Goal: Task Accomplishment & Management: Complete application form

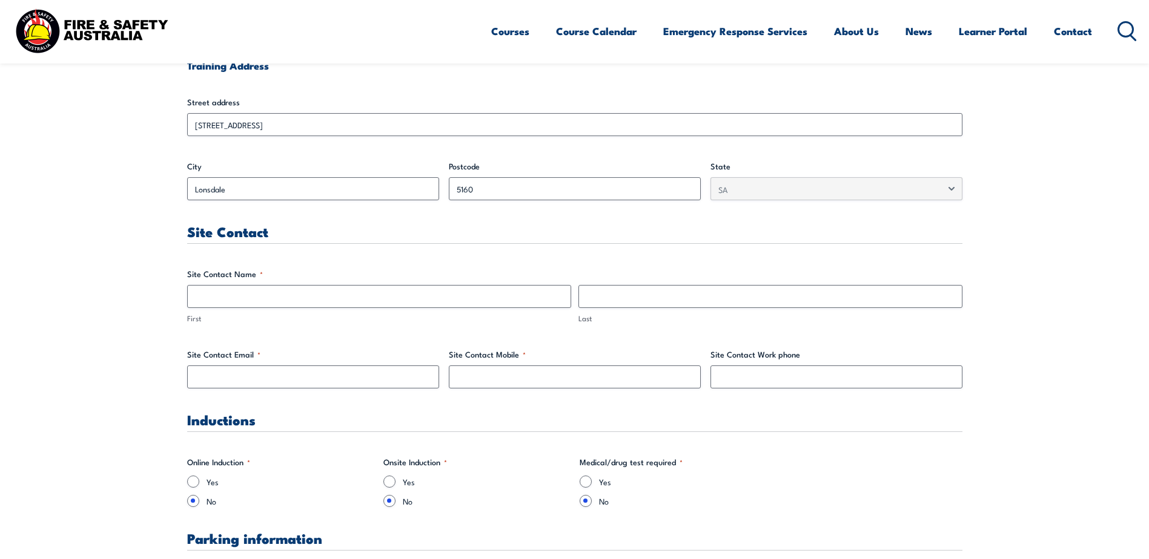
scroll to position [484, 0]
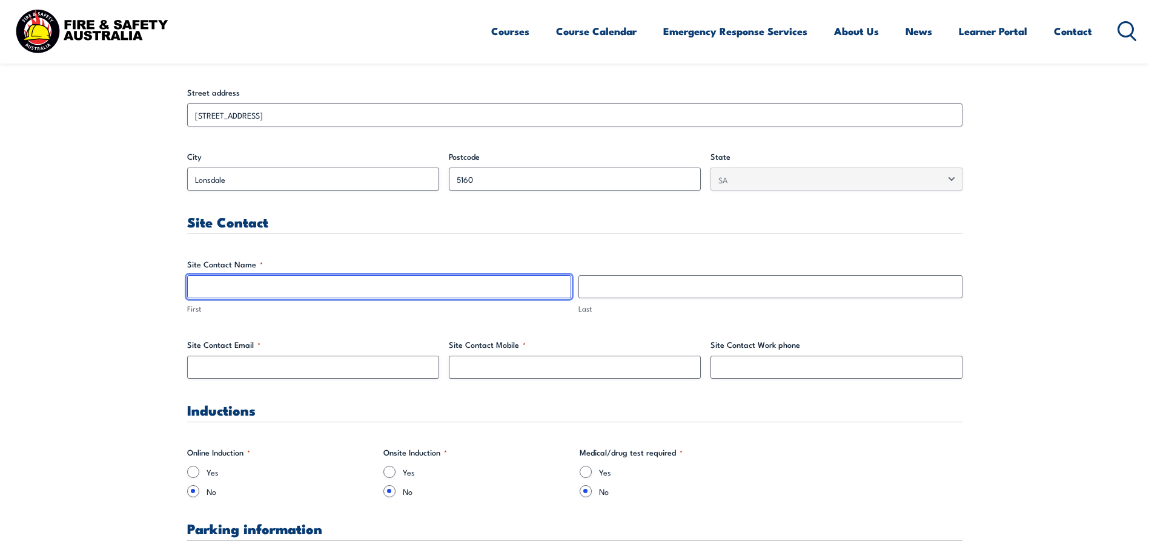
click at [265, 283] on input "First" at bounding box center [379, 286] width 384 height 23
type input "[PERSON_NAME]"
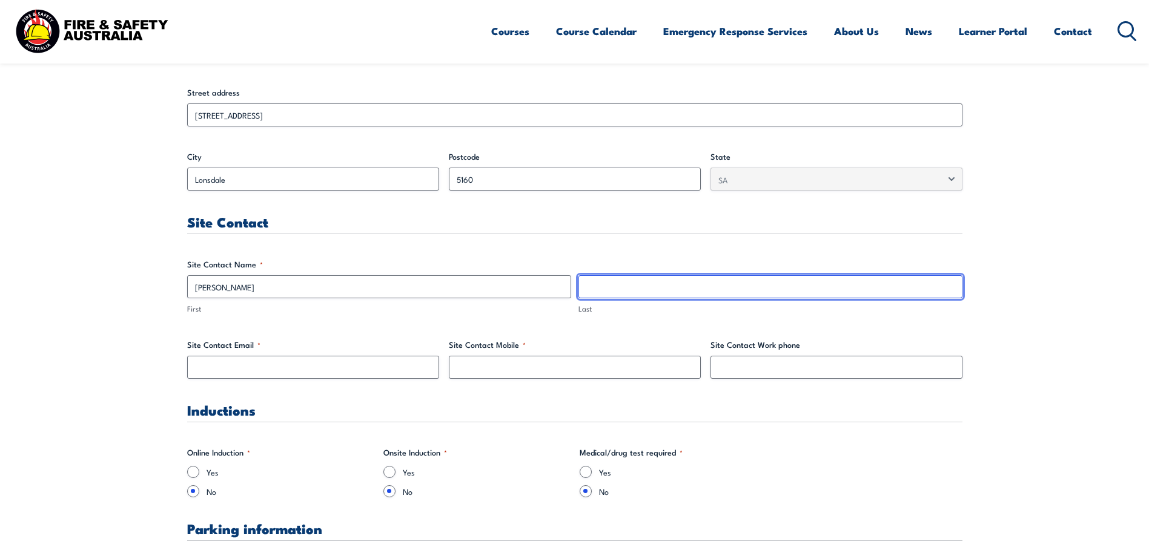
type input "F"
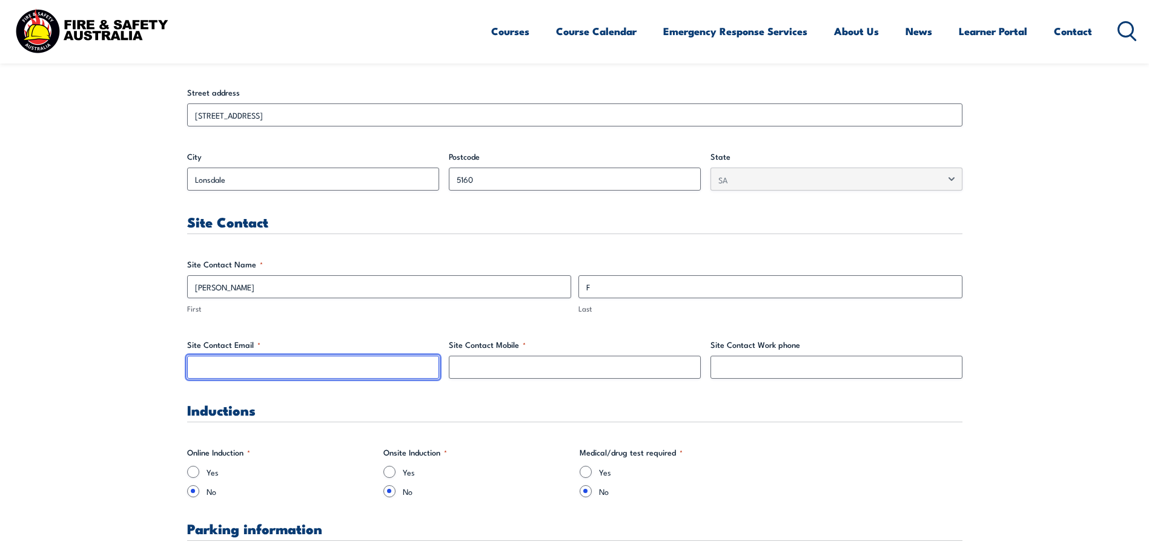
click at [290, 367] on input "Site Contact Email *" at bounding box center [313, 367] width 252 height 23
click at [335, 226] on h3 "Site Contact" at bounding box center [574, 222] width 775 height 14
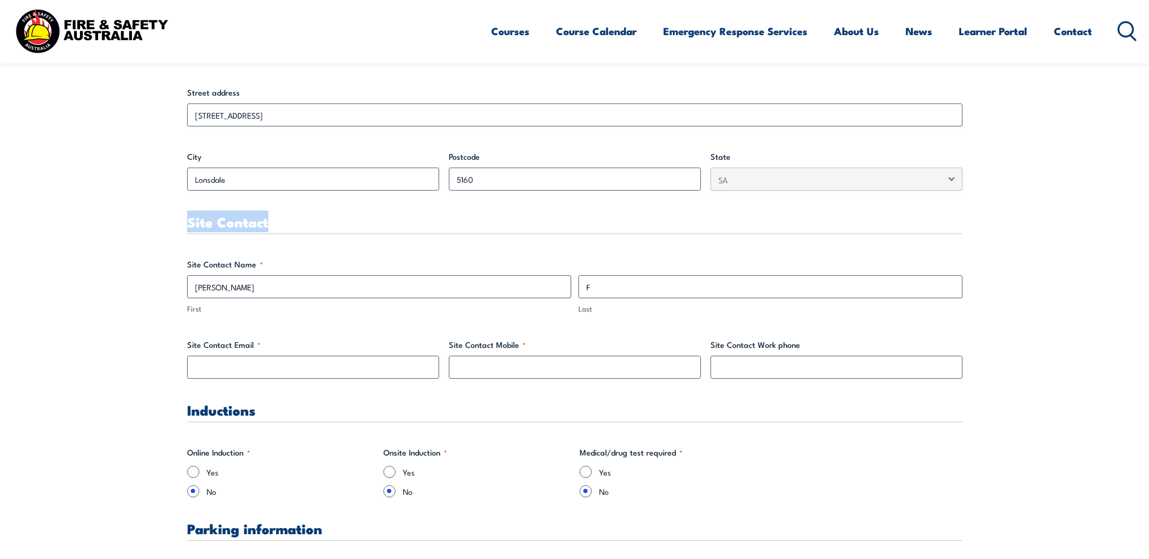
drag, startPoint x: 276, startPoint y: 226, endPoint x: 190, endPoint y: 224, distance: 86.0
click at [190, 224] on h3 "Site Contact" at bounding box center [574, 222] width 775 height 14
drag, startPoint x: 190, startPoint y: 224, endPoint x: 262, endPoint y: 229, distance: 72.3
click at [262, 229] on h3 "Site Contact" at bounding box center [574, 222] width 775 height 14
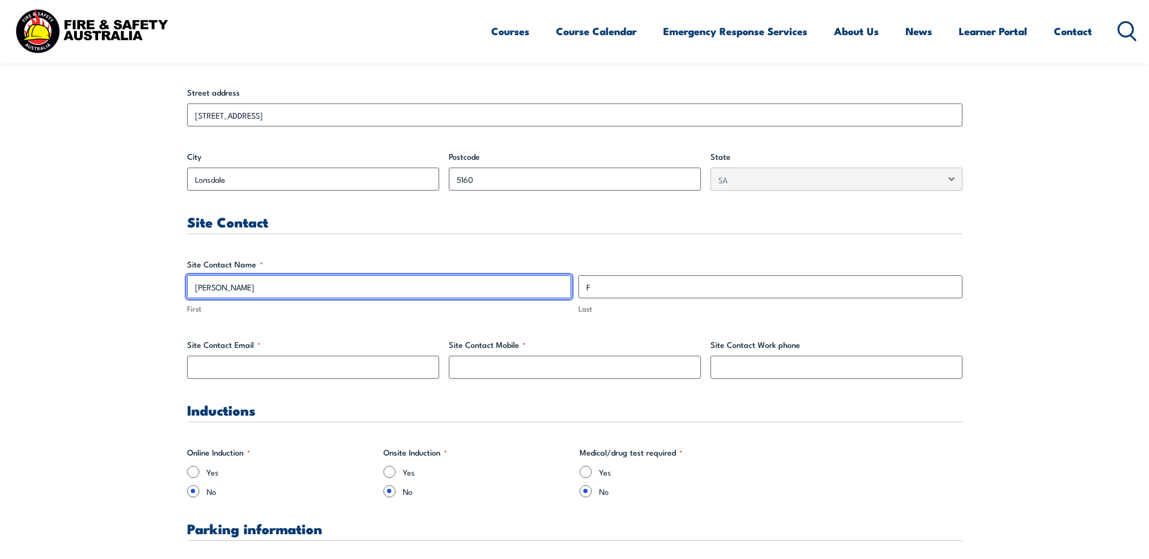
drag, startPoint x: 260, startPoint y: 286, endPoint x: 174, endPoint y: 294, distance: 86.3
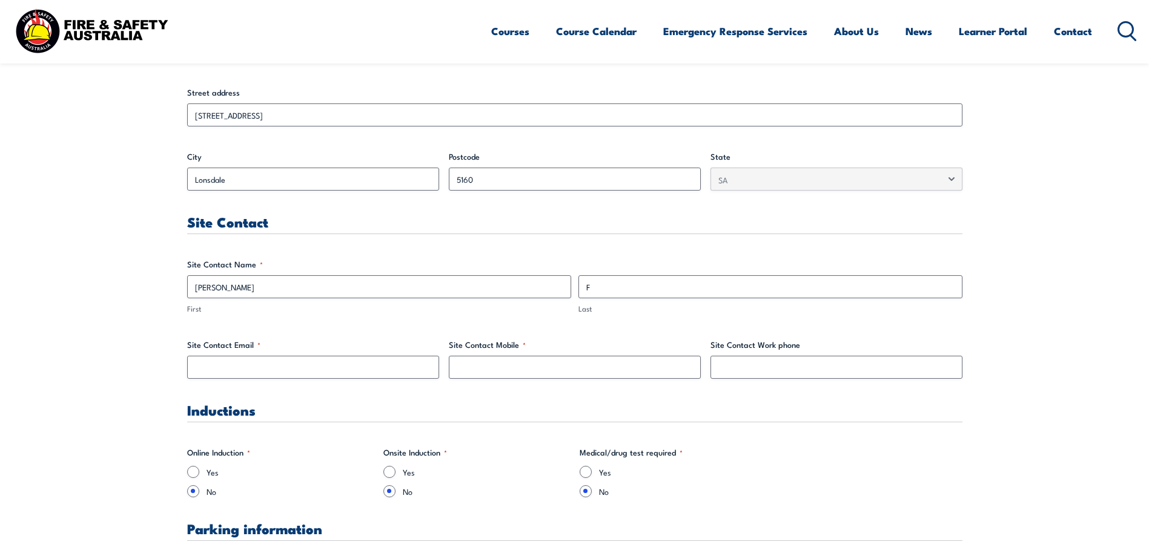
click at [364, 314] on label "First" at bounding box center [379, 309] width 384 height 12
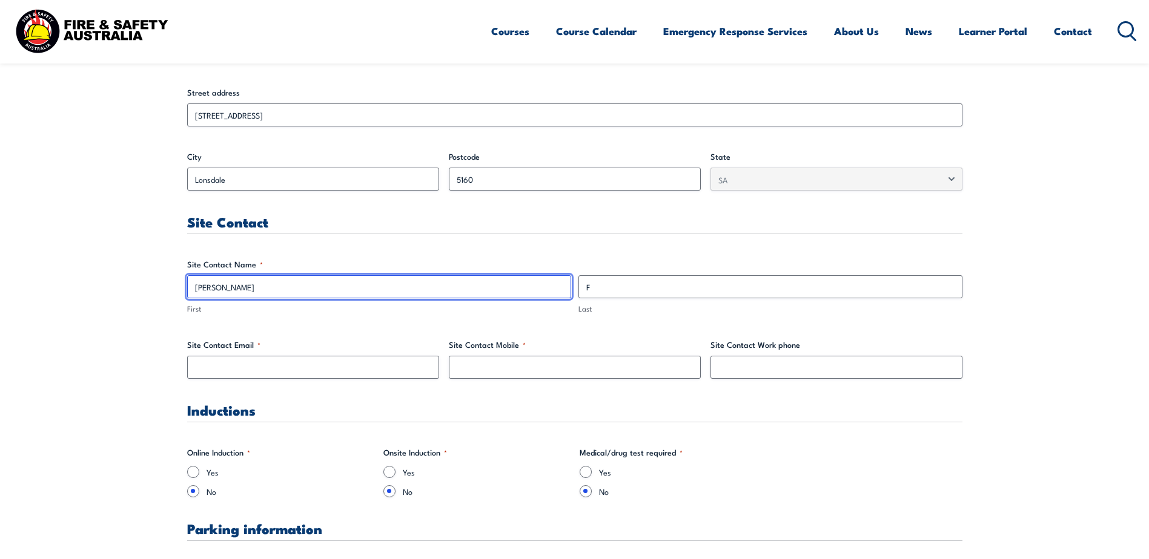
click at [364, 298] on input "[PERSON_NAME]" at bounding box center [379, 286] width 384 height 23
click at [311, 292] on input "[PERSON_NAME]" at bounding box center [379, 286] width 384 height 23
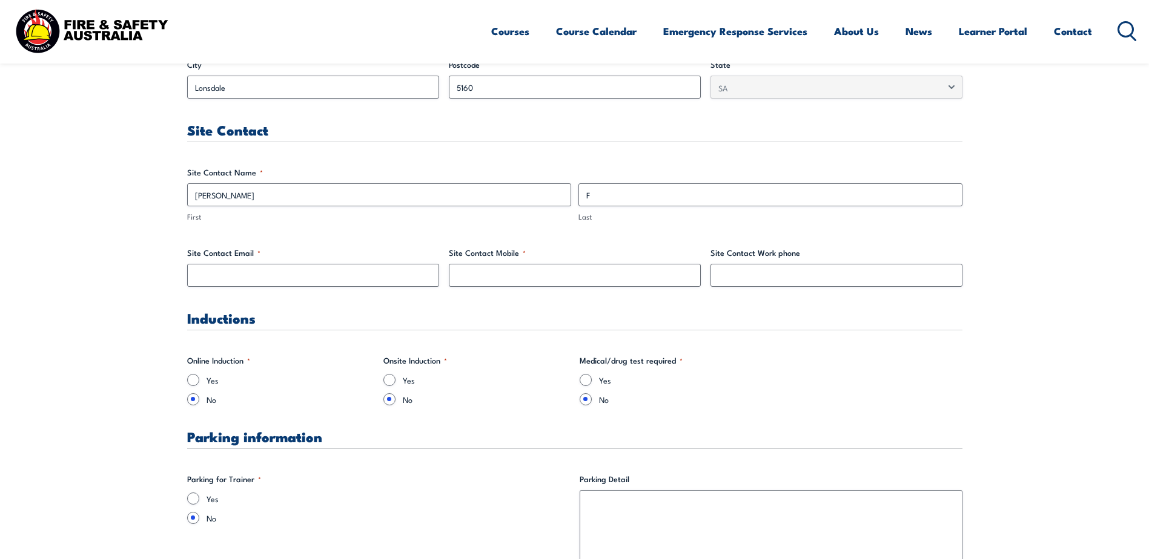
scroll to position [605, 0]
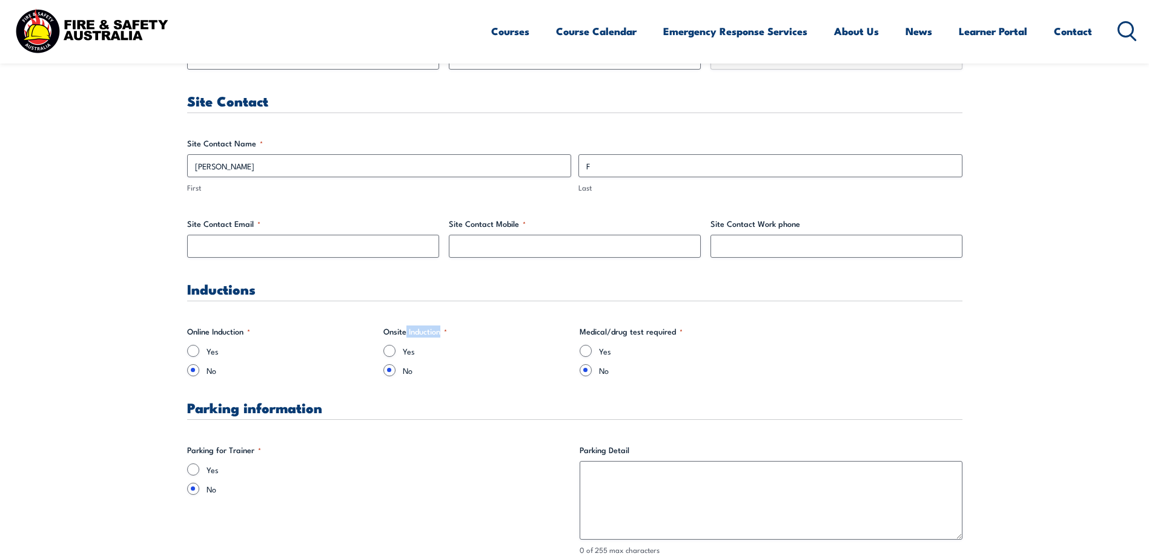
drag, startPoint x: 406, startPoint y: 329, endPoint x: 443, endPoint y: 329, distance: 36.9
click at [443, 329] on legend "Onsite Induction *" at bounding box center [415, 332] width 64 height 12
drag, startPoint x: 443, startPoint y: 329, endPoint x: 479, endPoint y: 313, distance: 39.6
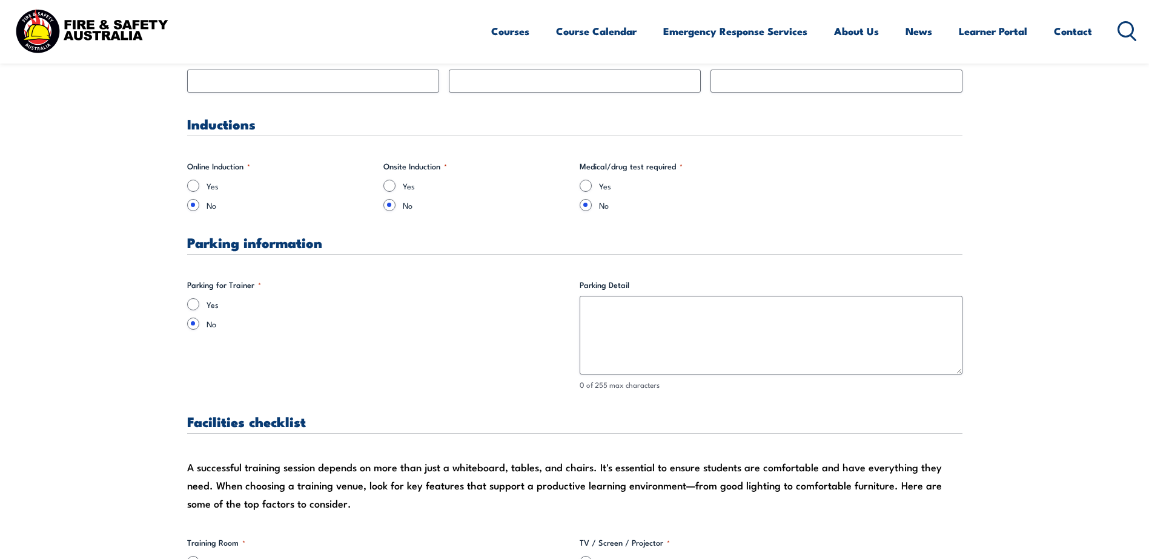
scroll to position [787, 0]
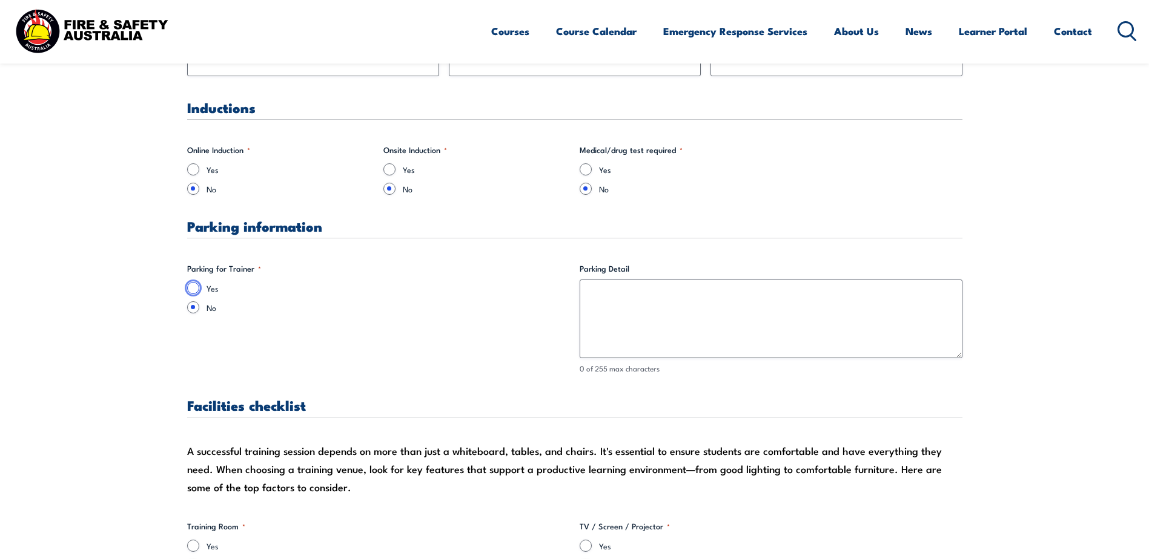
click at [188, 288] on input "Yes" at bounding box center [193, 288] width 12 height 12
radio input "true"
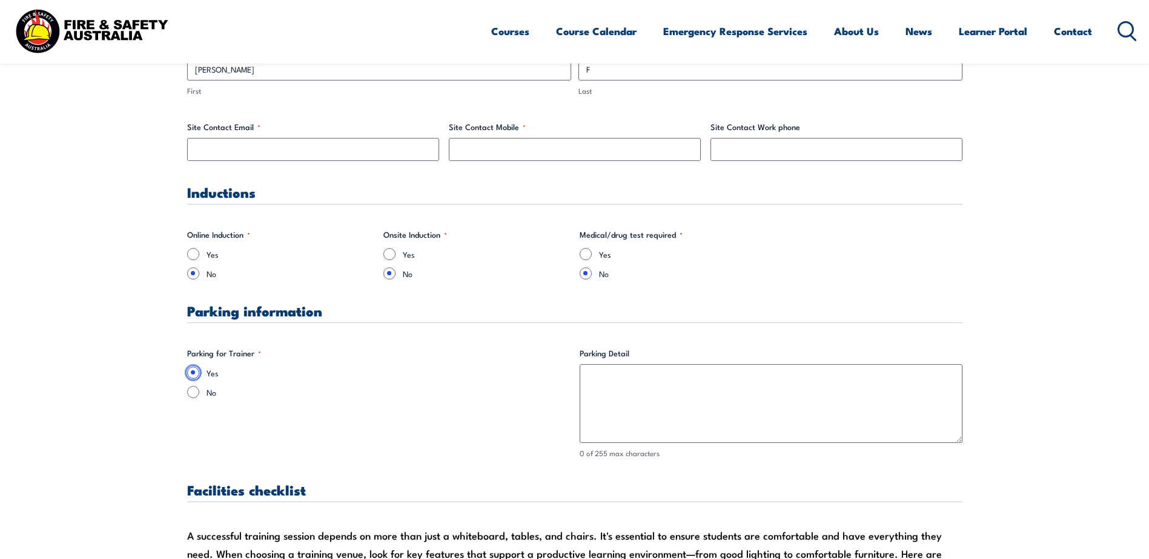
scroll to position [727, 0]
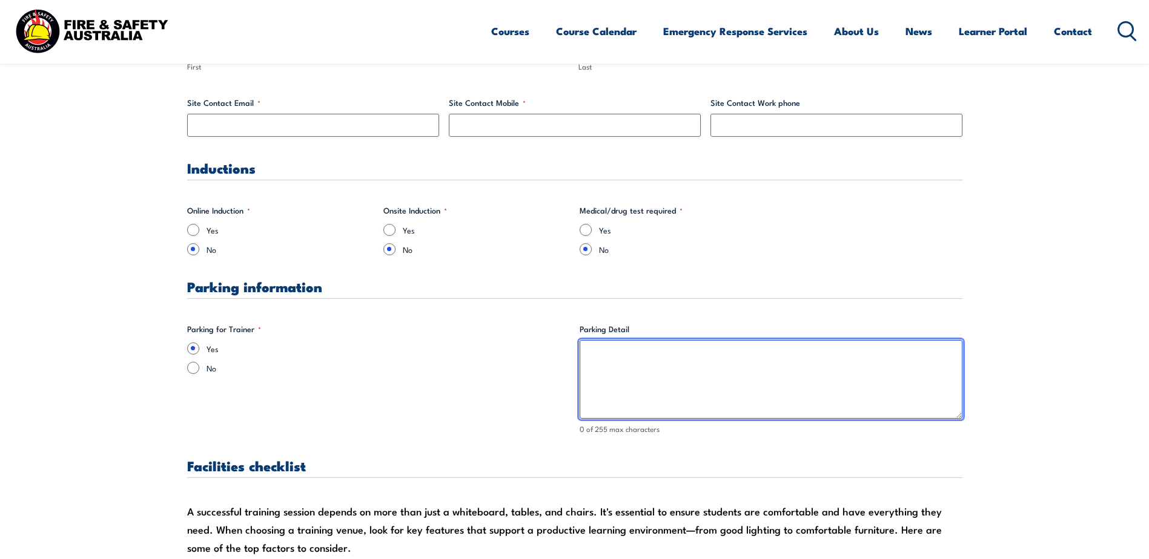
click at [610, 371] on textarea "Parking Detail" at bounding box center [770, 379] width 383 height 79
type textarea "E"
drag, startPoint x: 683, startPoint y: 353, endPoint x: 576, endPoint y: 353, distance: 107.2
type textarea "Enter site and on the left"
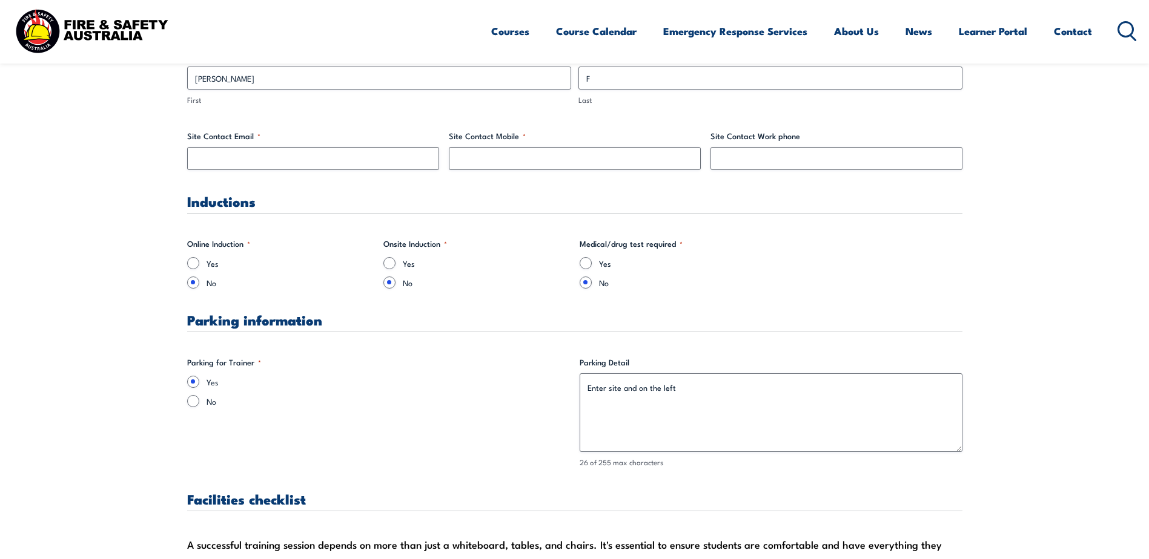
scroll to position [605, 0]
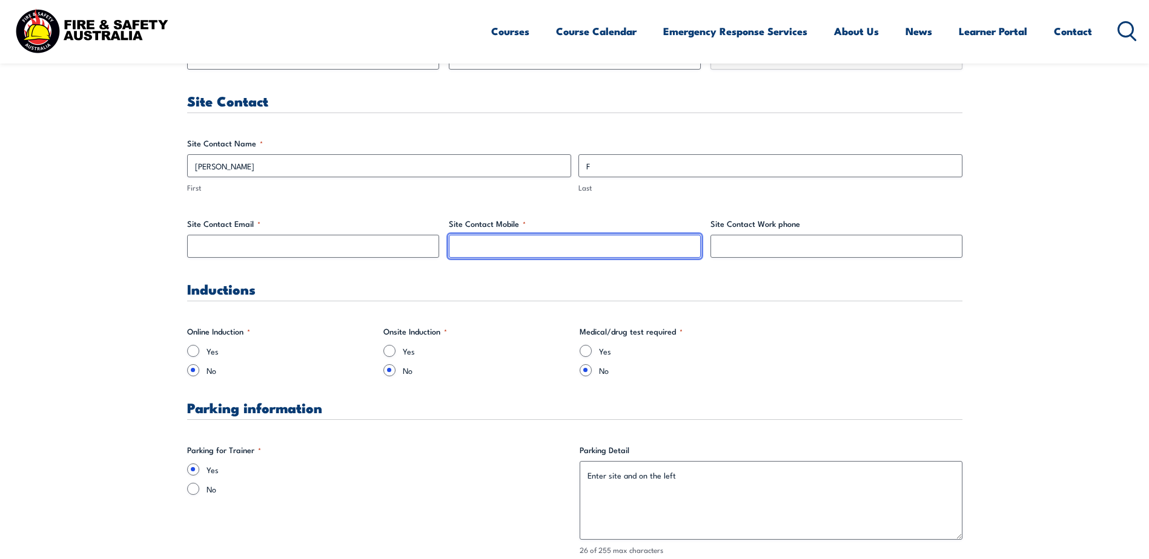
click at [496, 253] on input "Site Contact Mobile *" at bounding box center [575, 246] width 252 height 23
paste input "0458 694 249"
click at [473, 243] on input "0458 694 249" at bounding box center [575, 246] width 252 height 23
type input "0458 694 249"
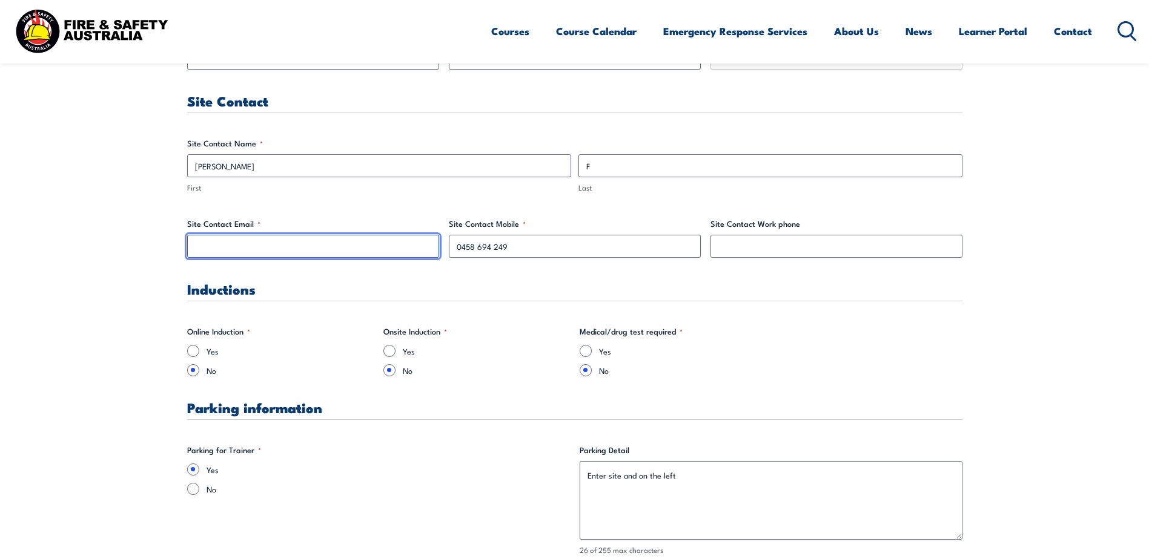
click at [290, 240] on input "Site Contact Email *" at bounding box center [313, 246] width 252 height 23
paste input "[PERSON_NAME][EMAIL_ADDRESS][PERSON_NAME][DOMAIN_NAME]"
type input "[PERSON_NAME][EMAIL_ADDRESS][PERSON_NAME][DOMAIN_NAME]"
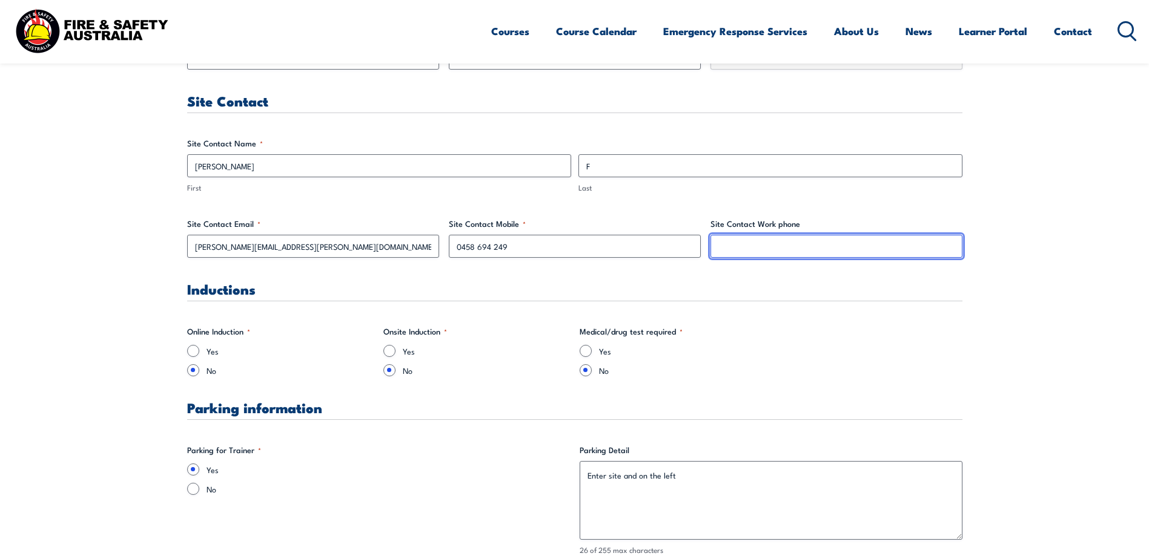
click at [797, 250] on input "Site Contact Work phone" at bounding box center [836, 246] width 252 height 23
click at [747, 185] on label "Last" at bounding box center [770, 188] width 384 height 12
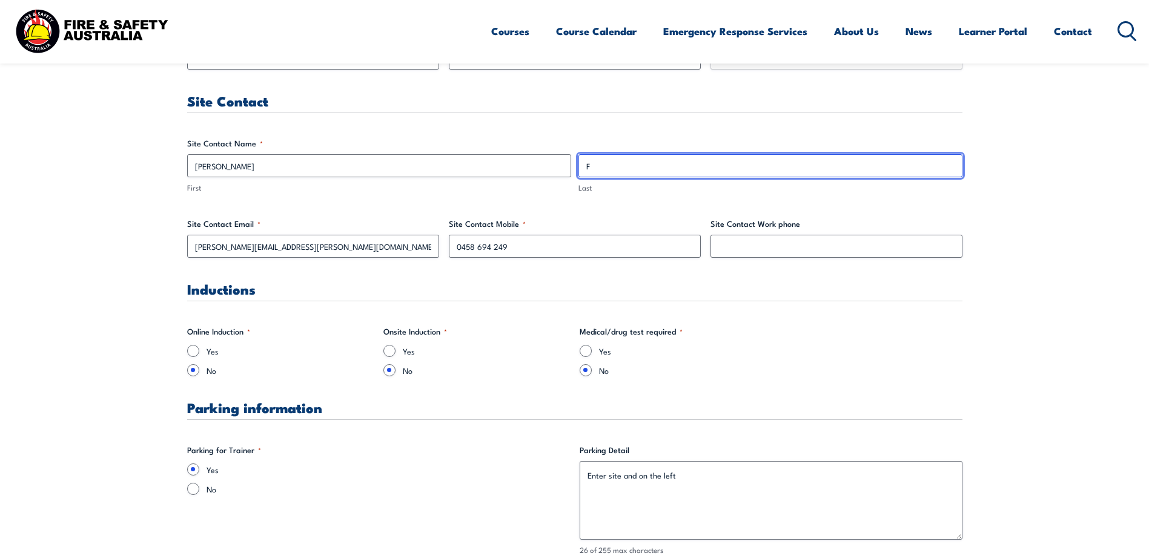
click at [747, 177] on input "F" at bounding box center [770, 165] width 384 height 23
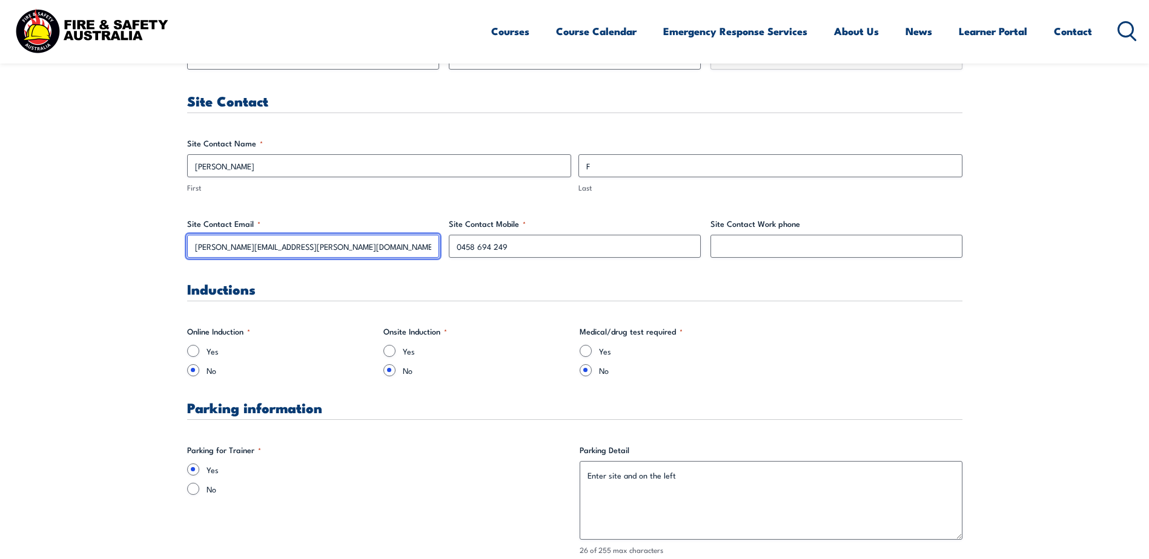
click at [238, 249] on input "[PERSON_NAME][EMAIL_ADDRESS][PERSON_NAME][DOMAIN_NAME]" at bounding box center [313, 246] width 252 height 23
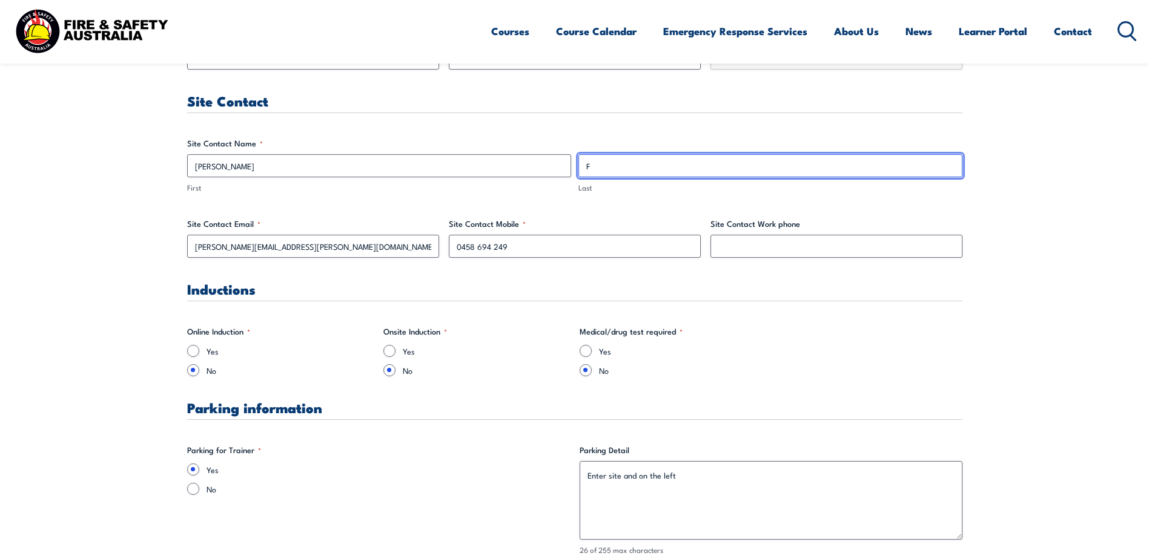
drag, startPoint x: 665, startPoint y: 166, endPoint x: 564, endPoint y: 162, distance: 101.8
click at [564, 162] on div "[PERSON_NAME] First F Last" at bounding box center [574, 173] width 782 height 39
paste input "[PERSON_NAME]"
type input "[PERSON_NAME]"
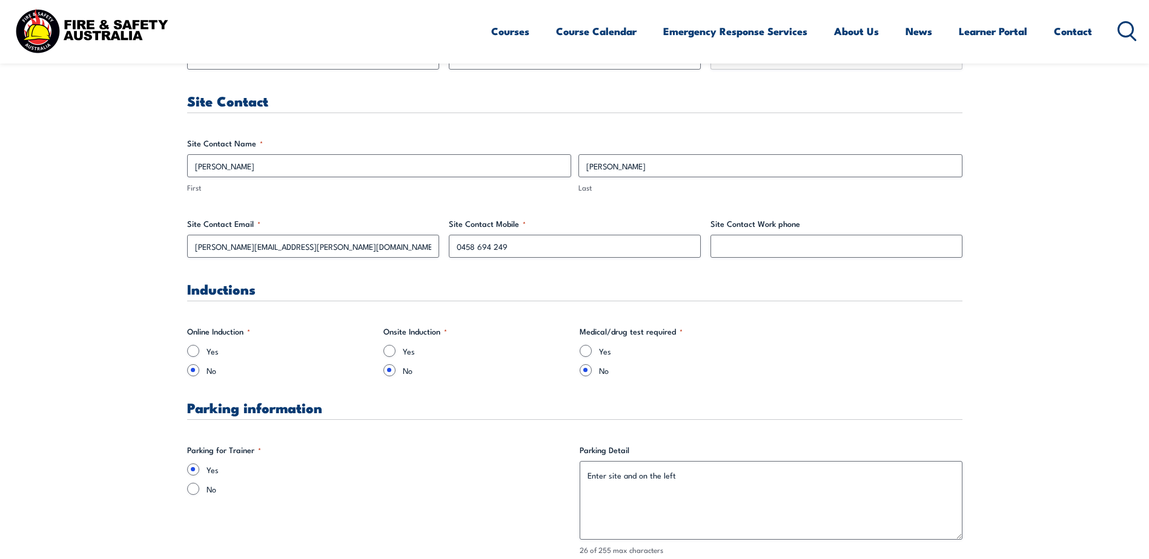
click at [387, 192] on label "First" at bounding box center [379, 188] width 384 height 12
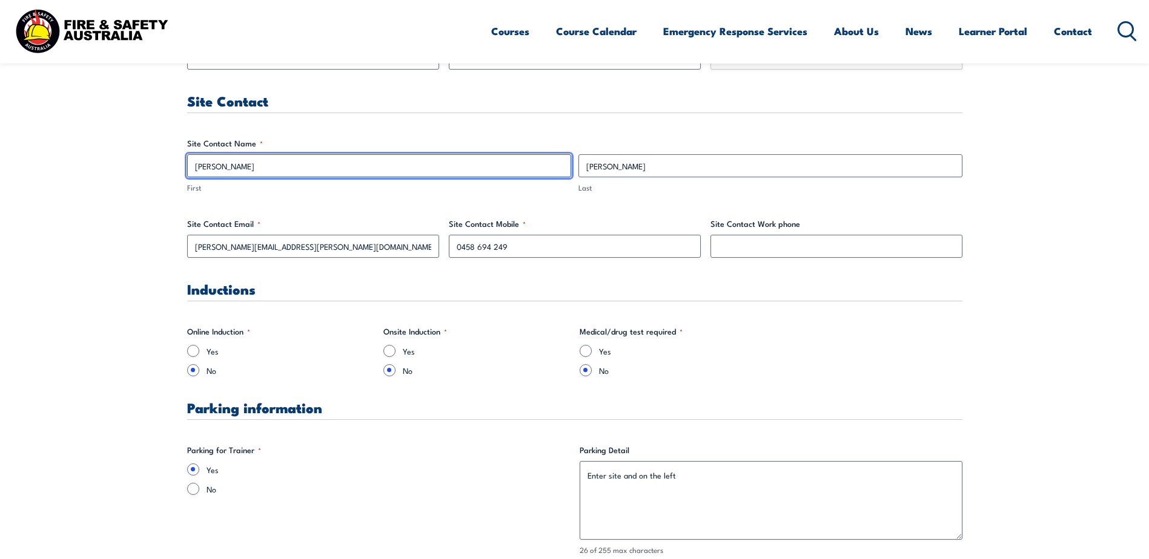
click at [387, 177] on input "[PERSON_NAME]" at bounding box center [379, 165] width 384 height 23
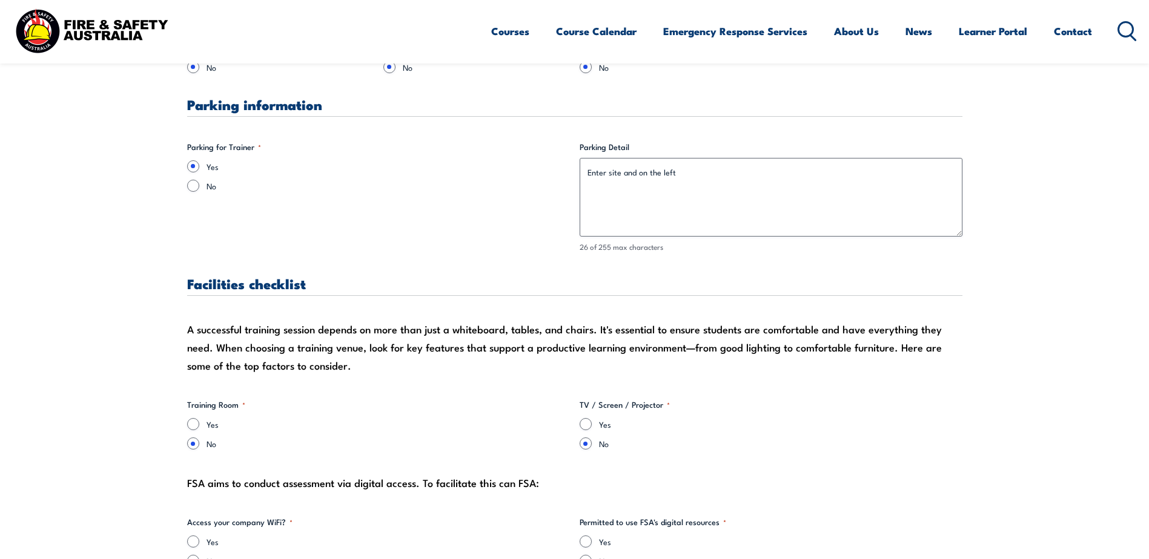
scroll to position [969, 0]
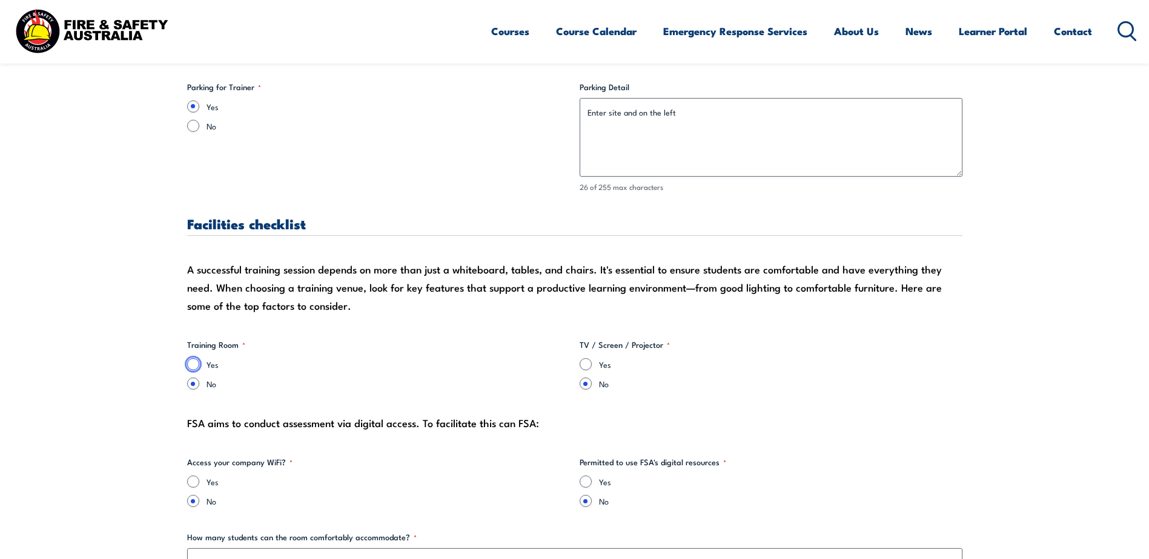
click at [195, 368] on input "Yes" at bounding box center [193, 364] width 12 height 12
radio input "true"
click at [582, 365] on input "Yes" at bounding box center [585, 364] width 12 height 12
radio input "true"
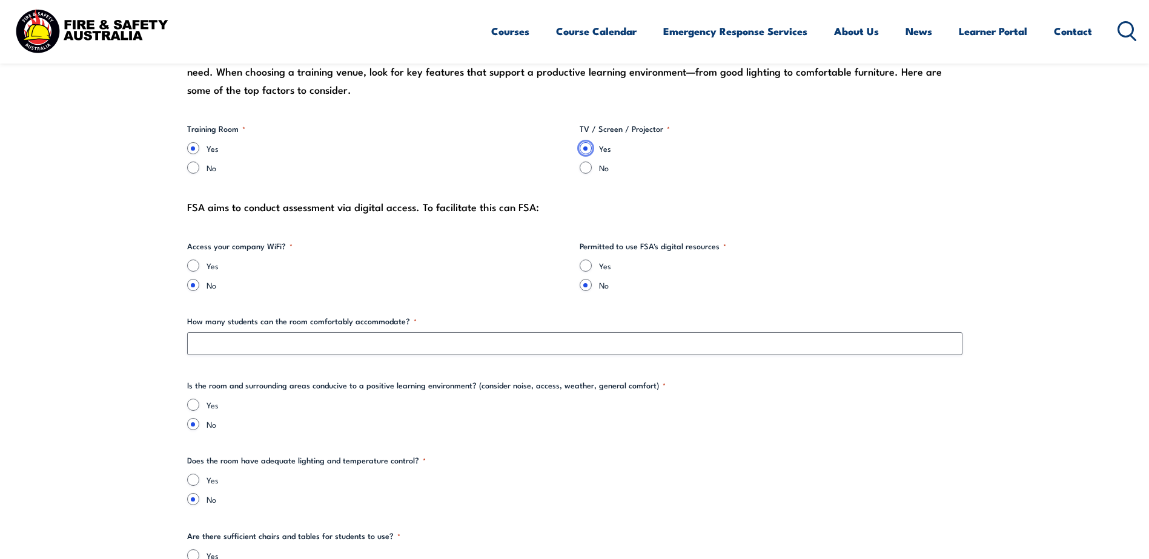
scroll to position [1211, 0]
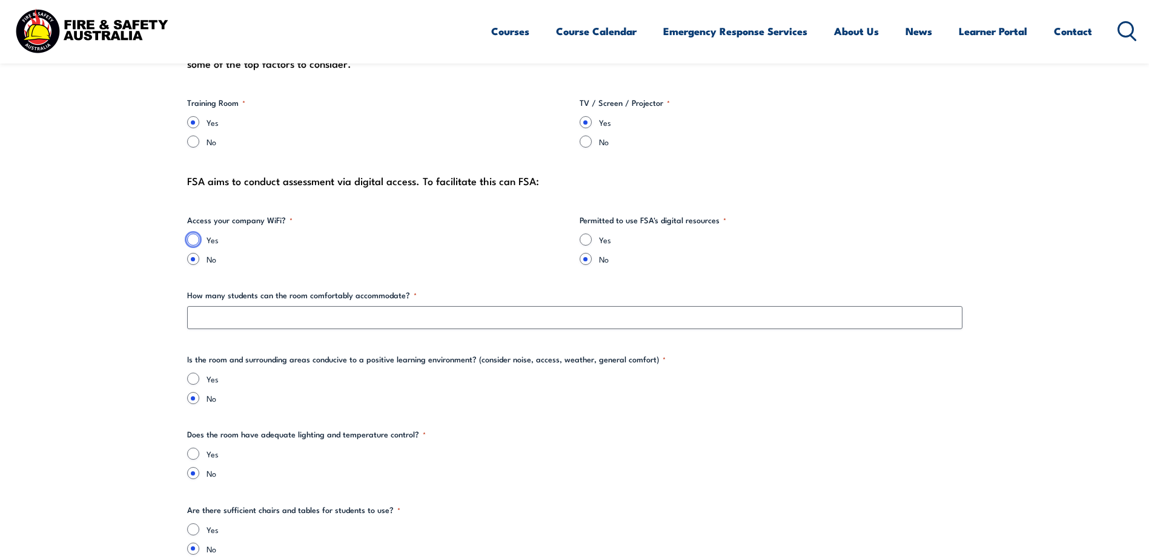
click at [190, 244] on input "Yes" at bounding box center [193, 240] width 12 height 12
radio input "true"
click at [587, 243] on input "Yes" at bounding box center [585, 240] width 12 height 12
radio input "true"
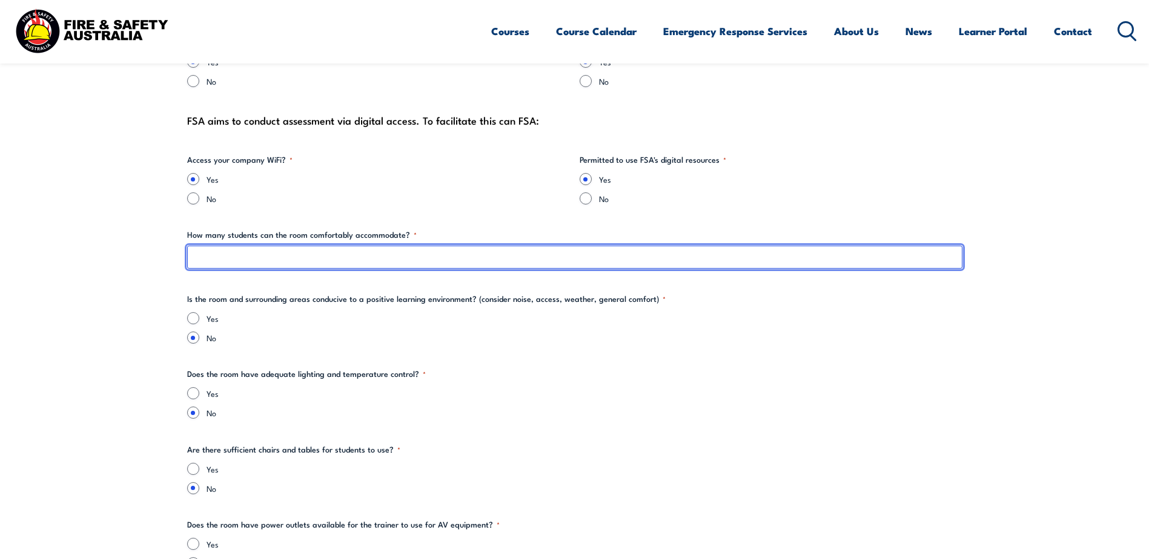
click at [298, 258] on input "How many students can the room comfortably accommodate? *" at bounding box center [574, 257] width 775 height 23
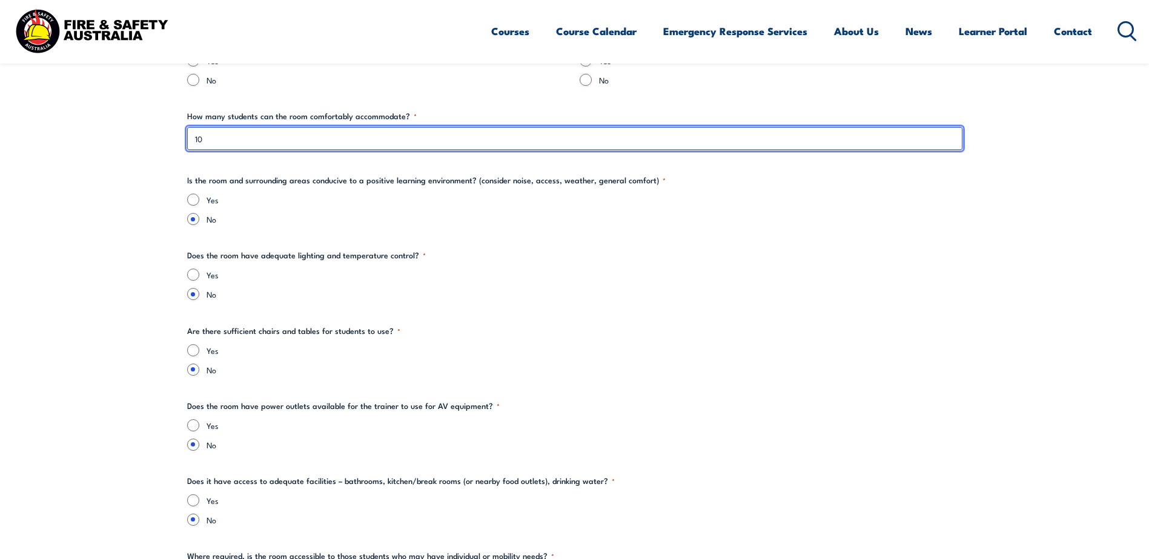
scroll to position [1393, 0]
type input "10"
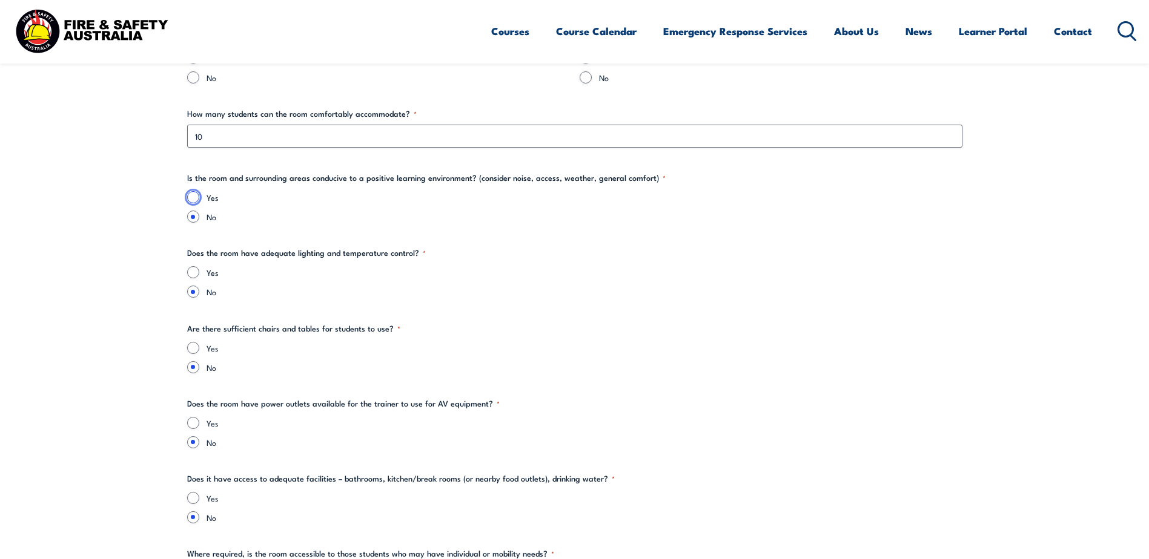
click at [191, 196] on input "Yes" at bounding box center [193, 197] width 12 height 12
radio input "true"
click at [193, 274] on input "Yes" at bounding box center [193, 272] width 12 height 12
radio input "true"
click at [187, 354] on div "Yes No" at bounding box center [574, 357] width 775 height 31
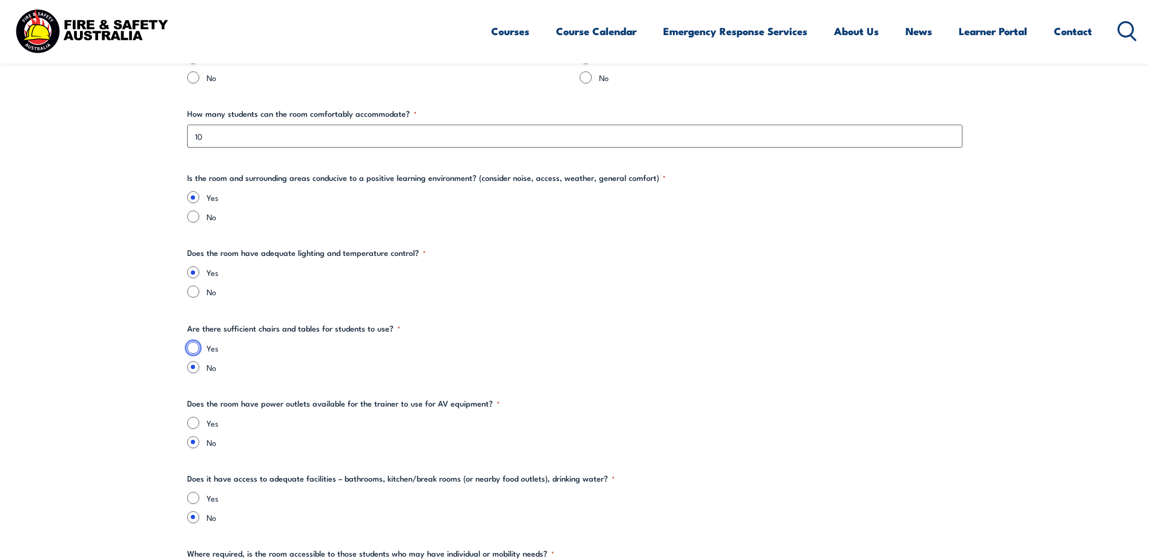
click at [194, 350] on input "Yes" at bounding box center [193, 348] width 12 height 12
radio input "true"
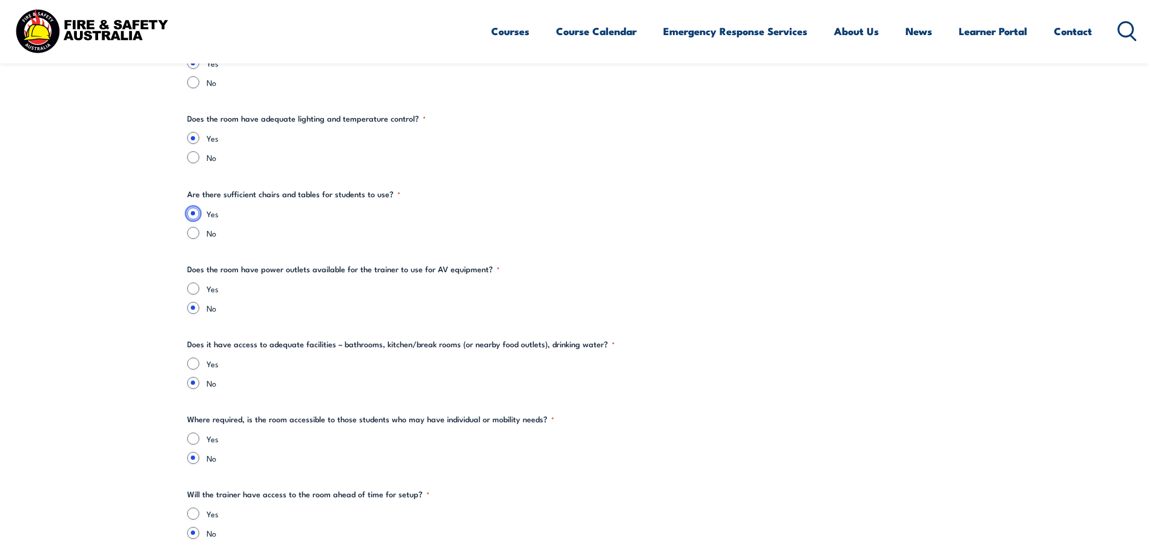
scroll to position [1574, 0]
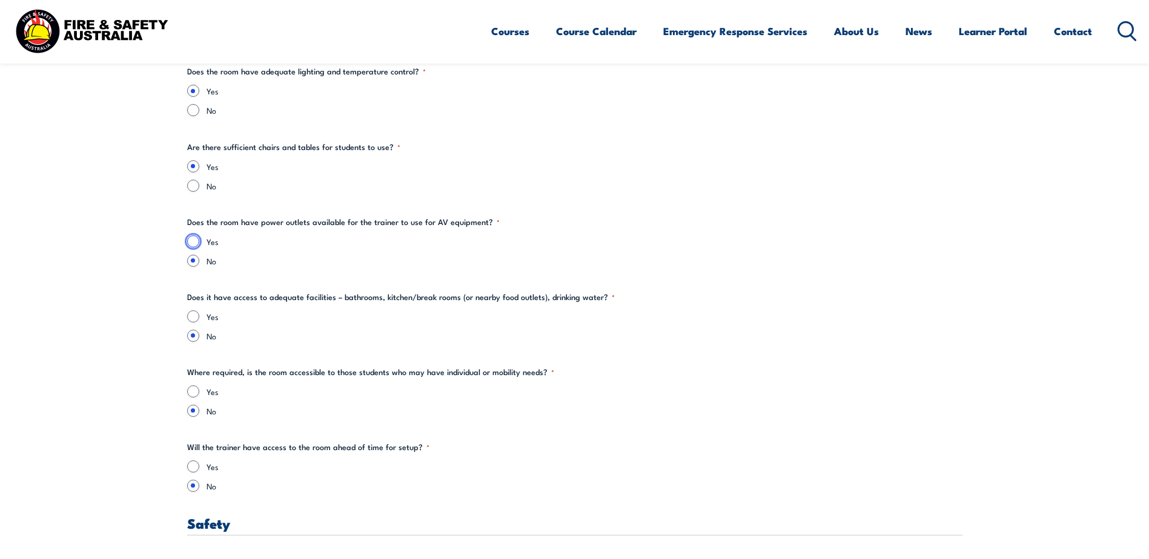
click at [193, 239] on input "Yes" at bounding box center [193, 242] width 12 height 12
radio input "true"
click at [191, 315] on input "Yes" at bounding box center [193, 317] width 12 height 12
radio input "true"
click at [194, 394] on input "Yes" at bounding box center [193, 392] width 12 height 12
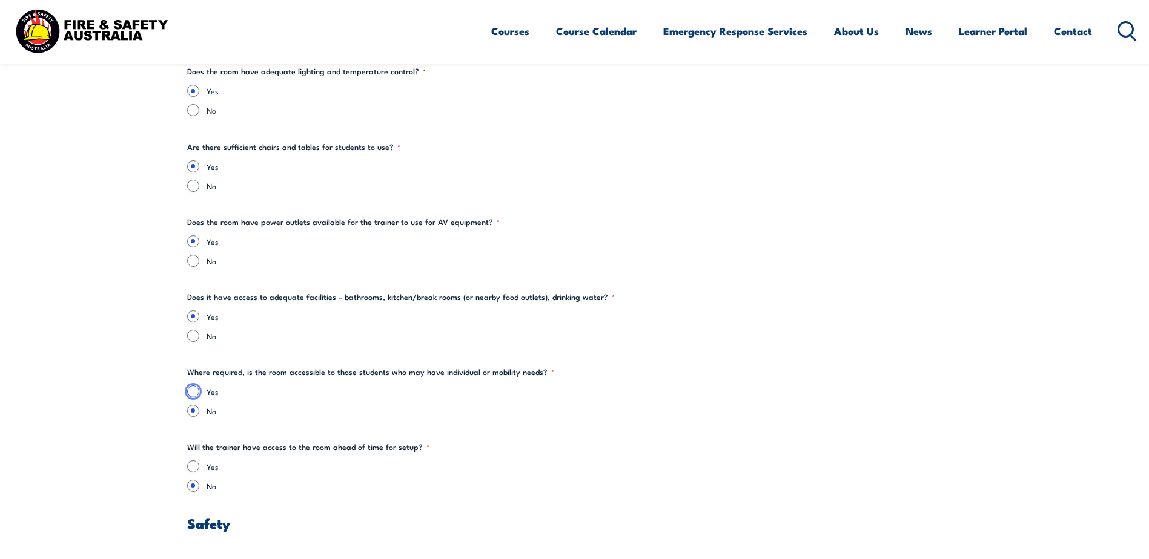
radio input "true"
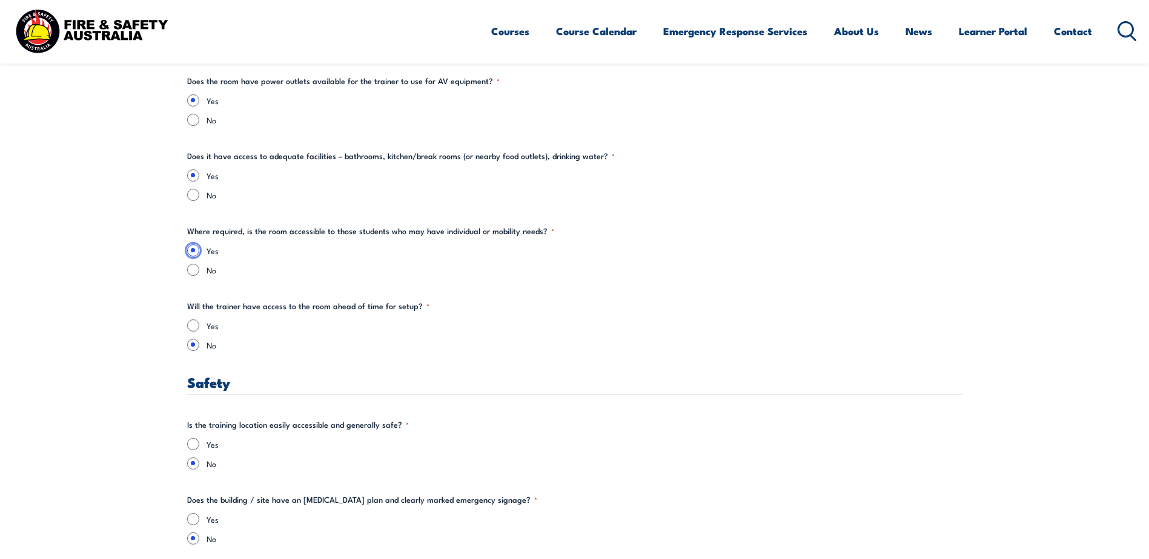
scroll to position [1756, 0]
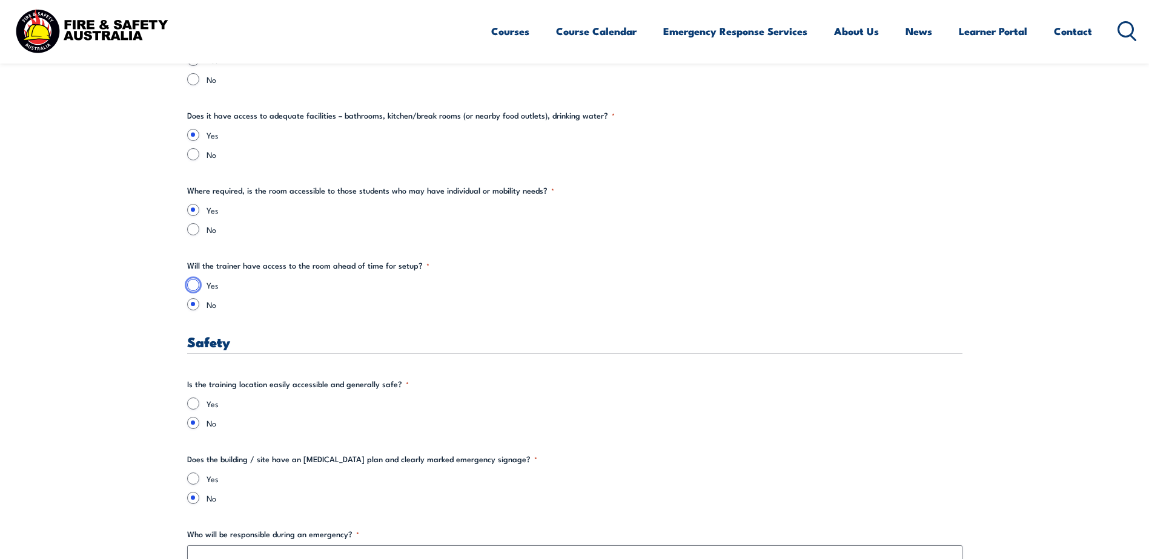
click at [191, 283] on input "Yes" at bounding box center [193, 285] width 12 height 12
radio input "true"
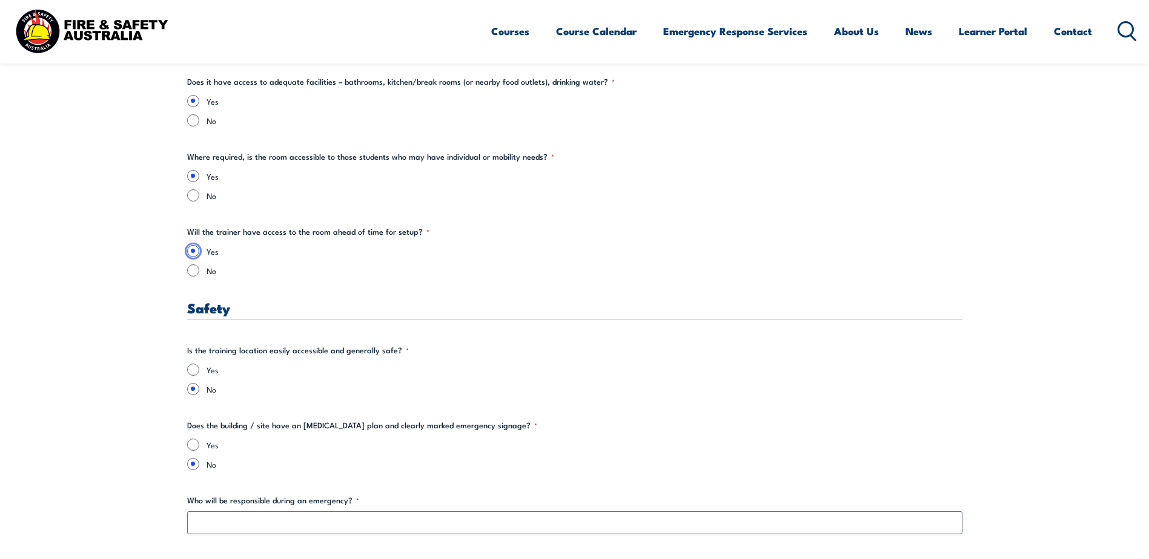
scroll to position [1877, 0]
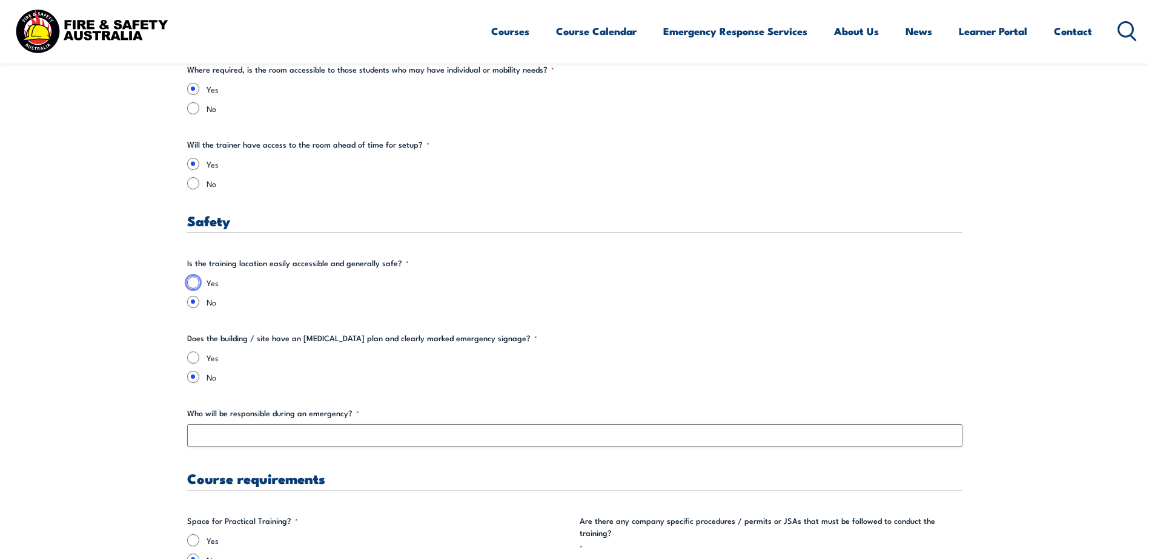
click at [192, 280] on input "Yes" at bounding box center [193, 283] width 12 height 12
radio input "true"
click at [191, 356] on input "Yes" at bounding box center [193, 358] width 12 height 12
radio input "true"
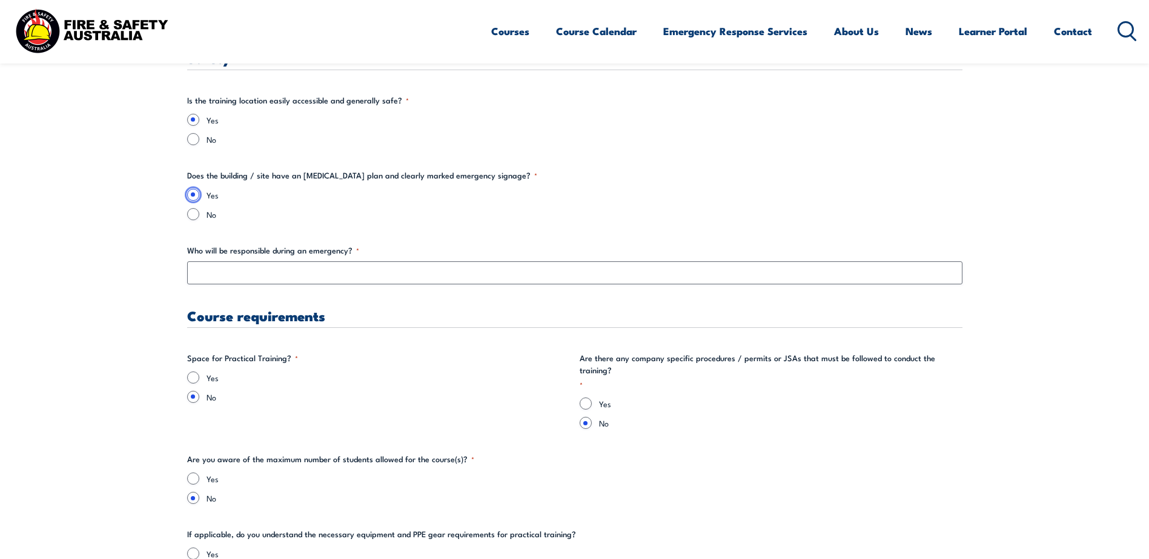
scroll to position [2059, 0]
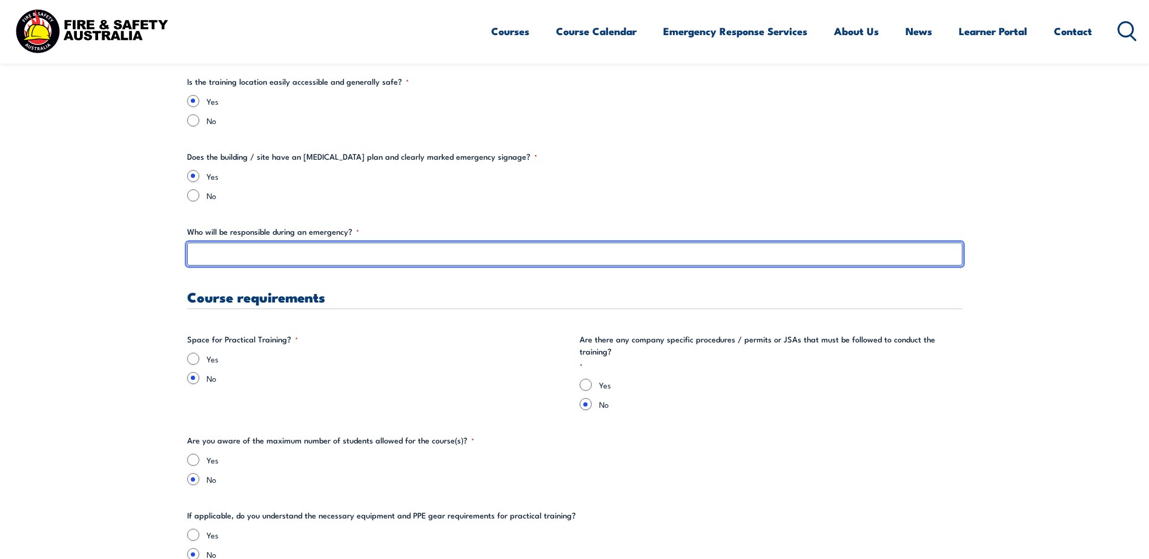
click at [231, 260] on input "Who will be responsible during an emergency? *" at bounding box center [574, 254] width 775 height 23
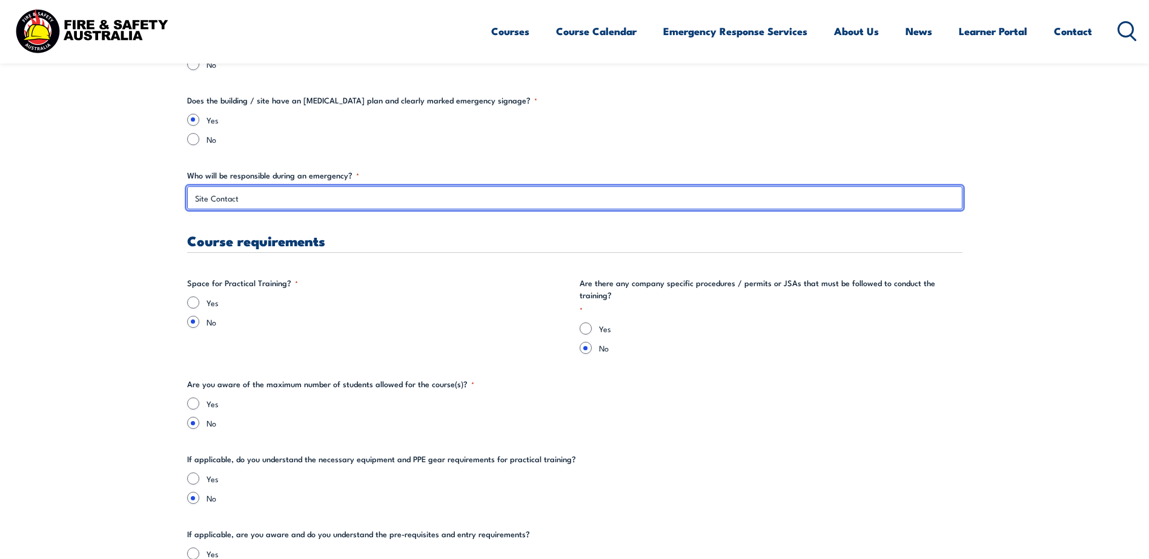
scroll to position [2119, 0]
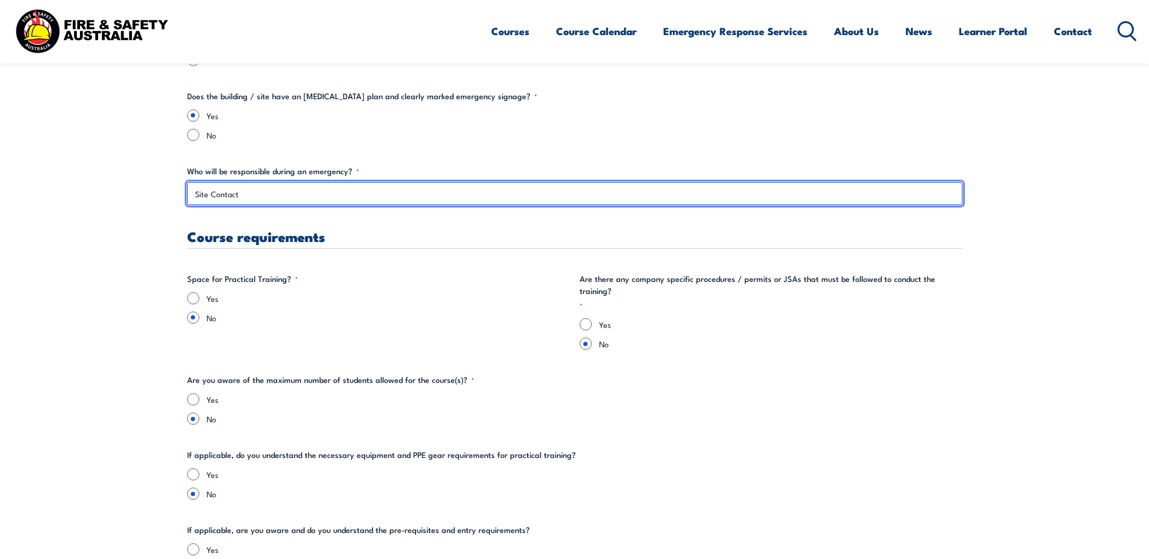
type input "Site Contact"
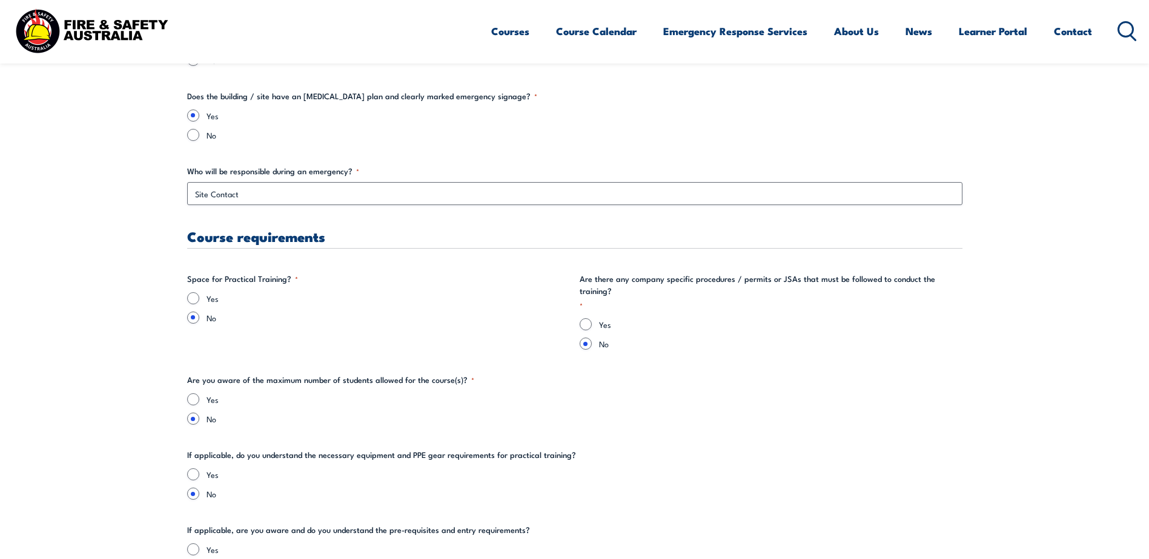
click at [159, 239] on section "" * " indicates required fields Training details Client Details ([PERSON_NAME])…" at bounding box center [574, 1] width 1149 height 3546
click at [192, 297] on input "Yes" at bounding box center [193, 298] width 12 height 12
radio input "true"
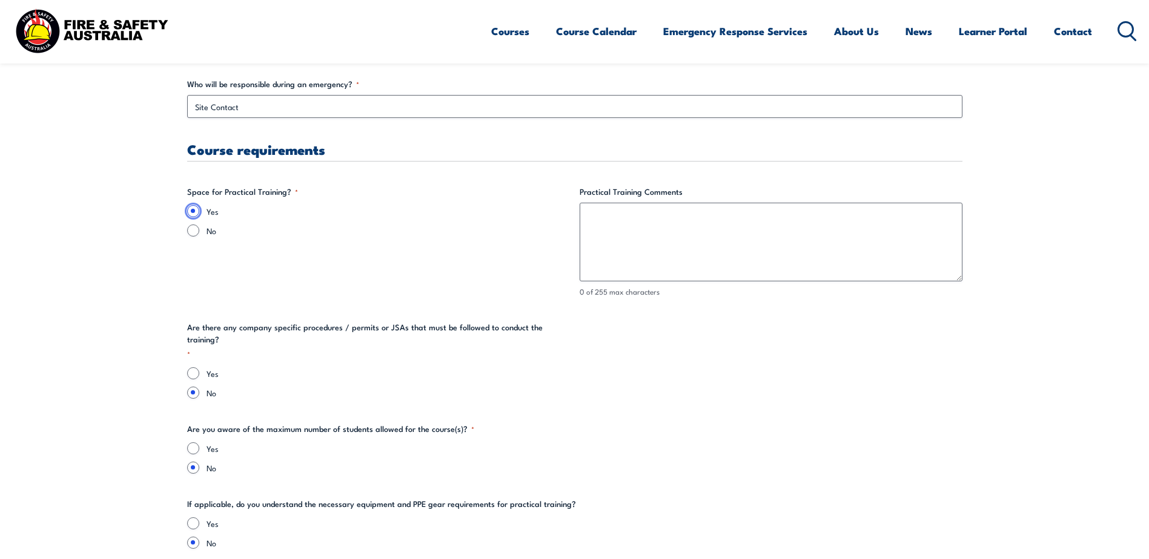
scroll to position [2240, 0]
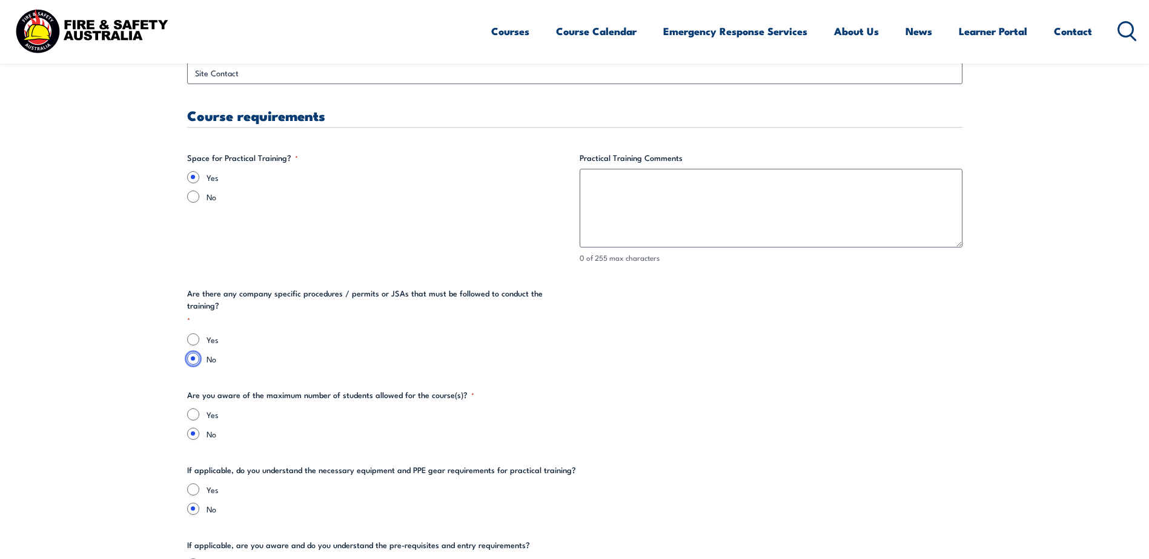
click at [191, 353] on input "No" at bounding box center [193, 359] width 12 height 12
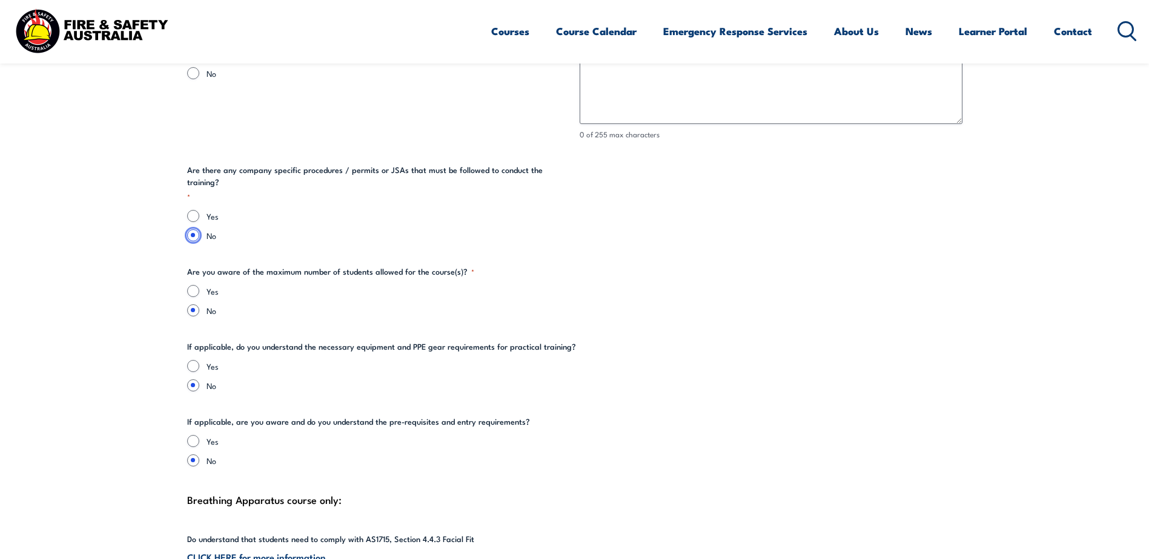
scroll to position [2422, 0]
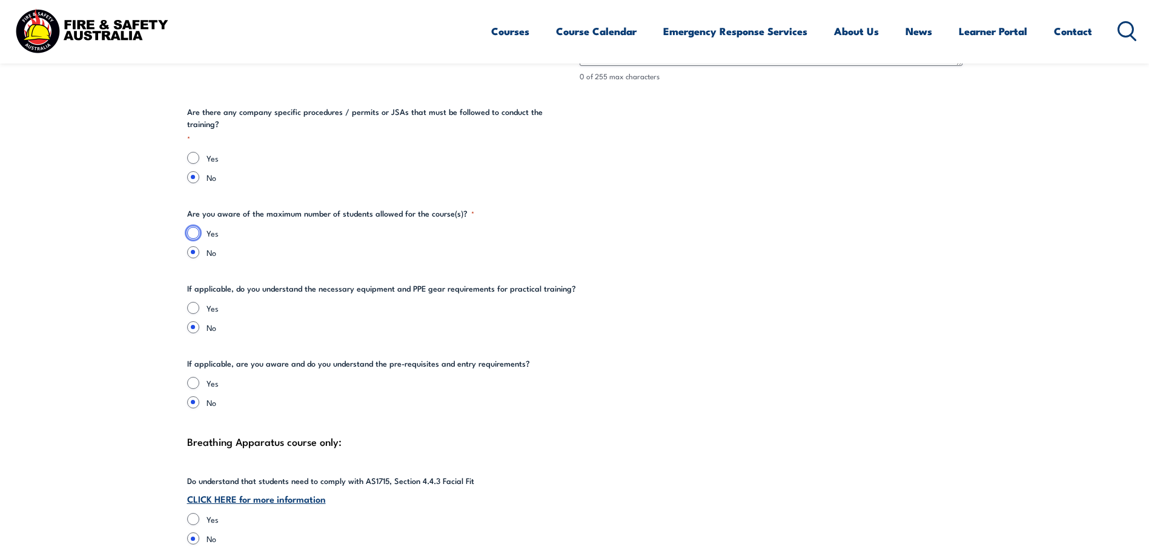
click at [193, 227] on input "Yes" at bounding box center [193, 233] width 12 height 12
radio input "true"
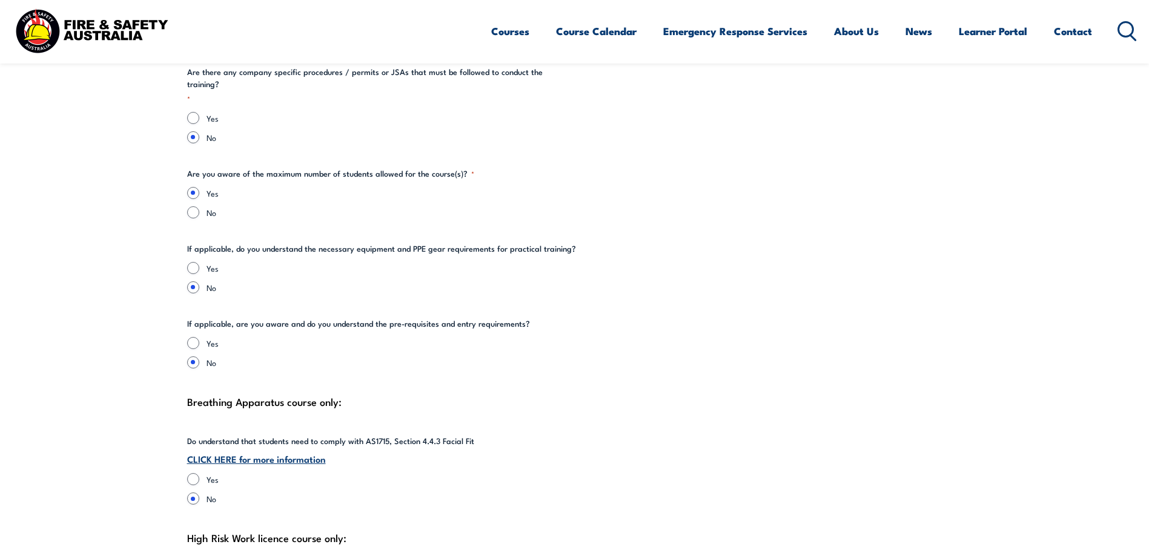
scroll to position [2482, 0]
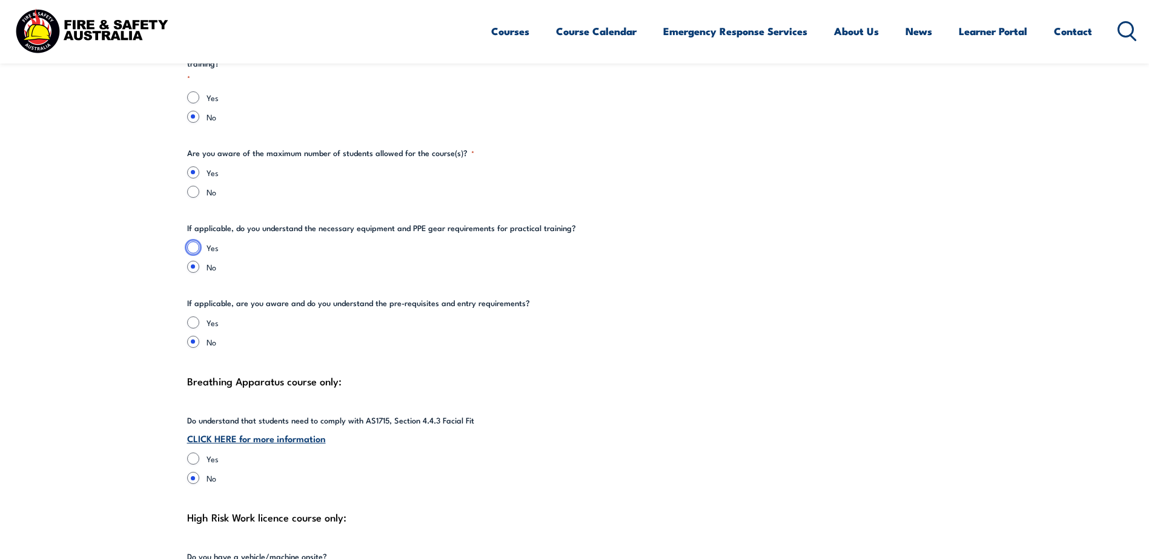
click at [194, 242] on input "Yes" at bounding box center [193, 248] width 12 height 12
radio input "true"
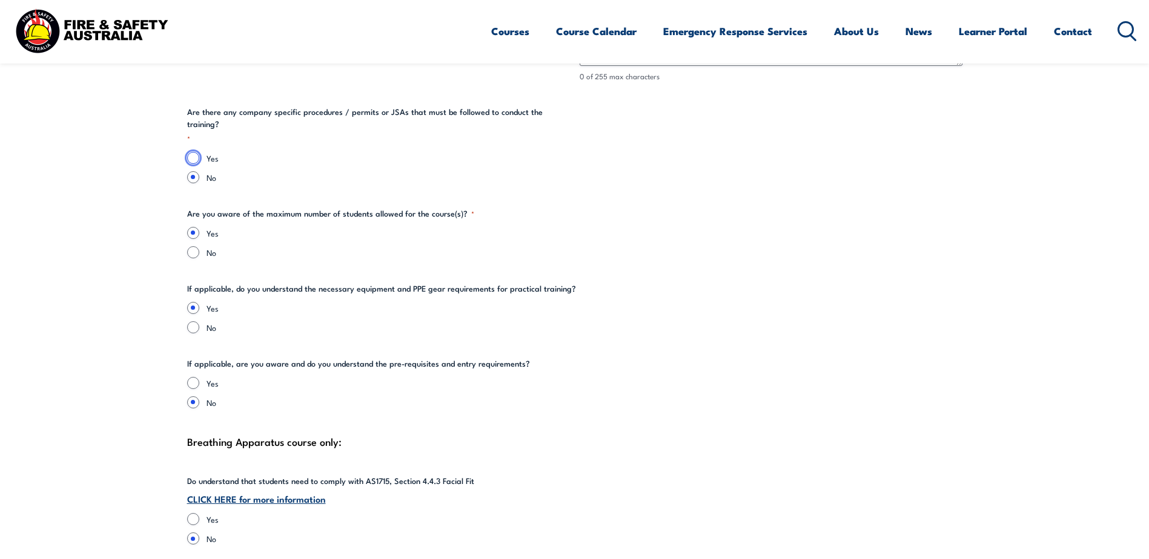
click at [191, 152] on input "Yes" at bounding box center [193, 158] width 12 height 12
radio input "true"
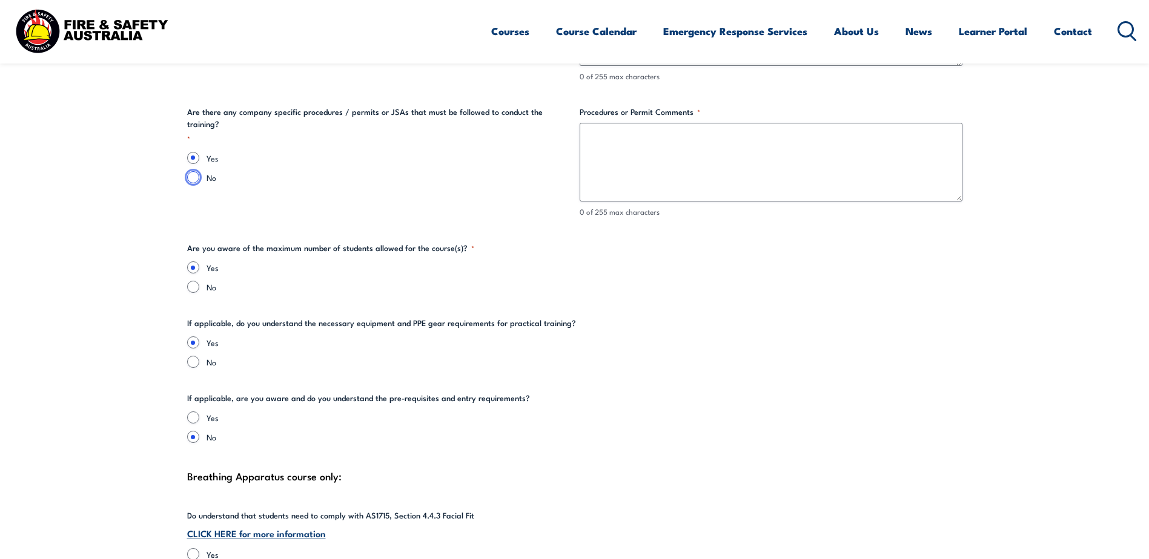
click at [192, 171] on input "No" at bounding box center [193, 177] width 12 height 12
radio input "true"
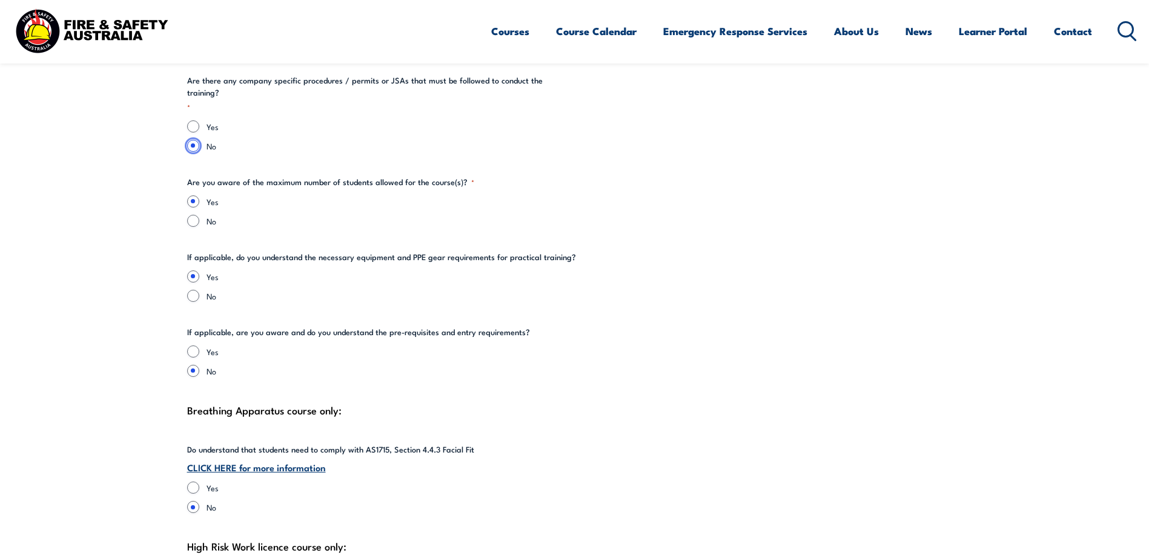
scroll to position [2482, 0]
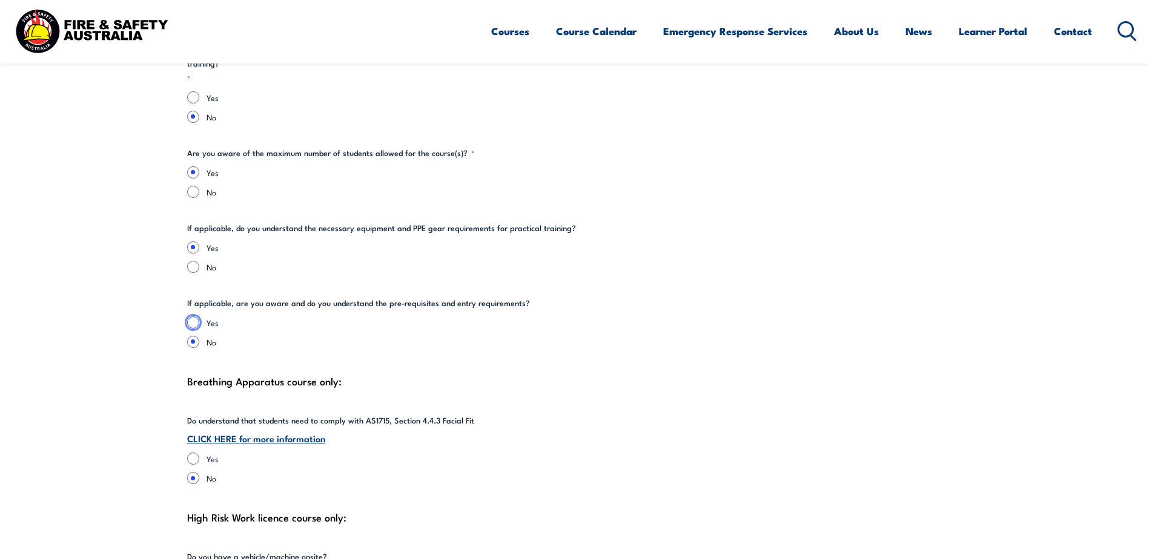
click at [193, 317] on input "Yes" at bounding box center [193, 323] width 12 height 12
radio input "true"
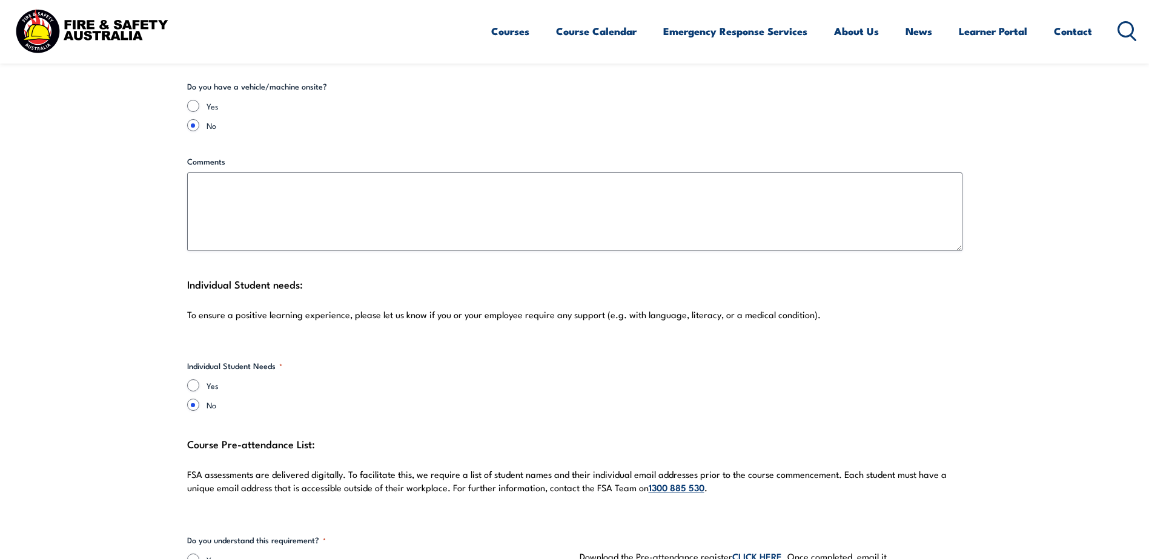
scroll to position [2967, 0]
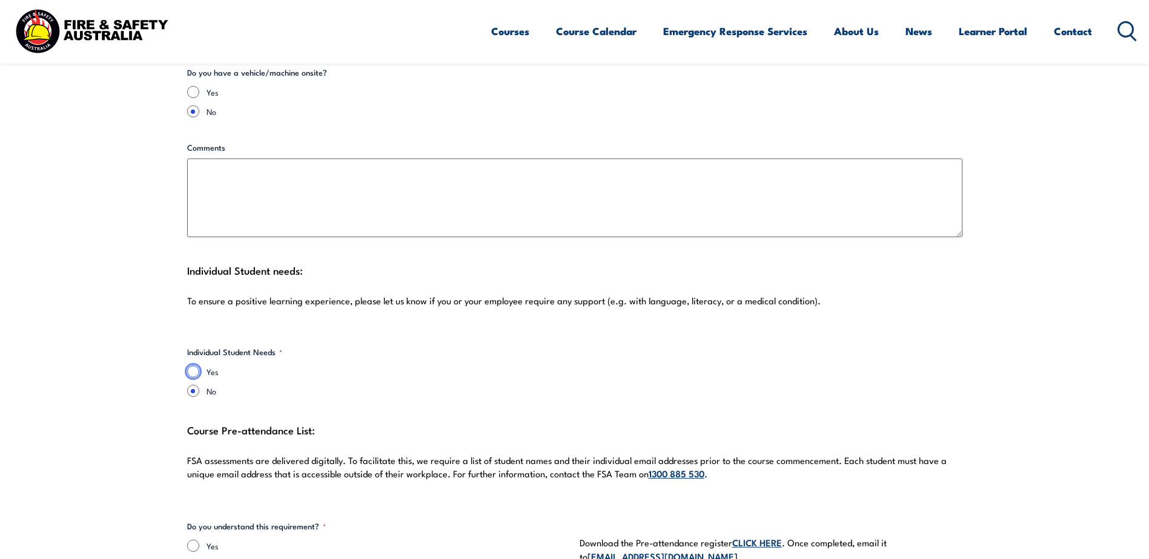
click at [188, 366] on input "Yes" at bounding box center [193, 372] width 12 height 12
radio input "true"
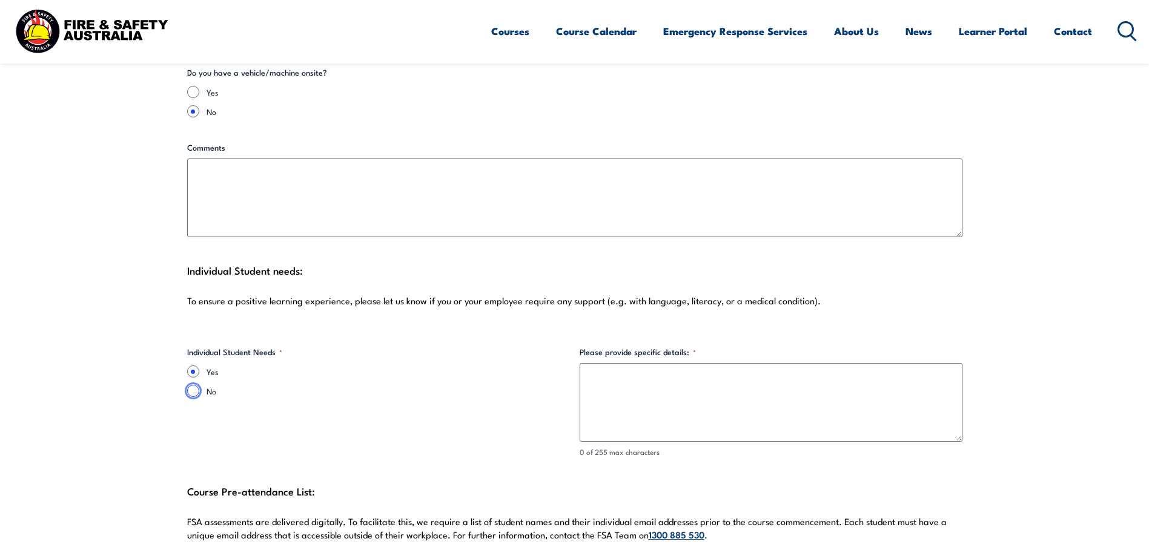
click at [196, 385] on input "No" at bounding box center [193, 391] width 12 height 12
radio input "true"
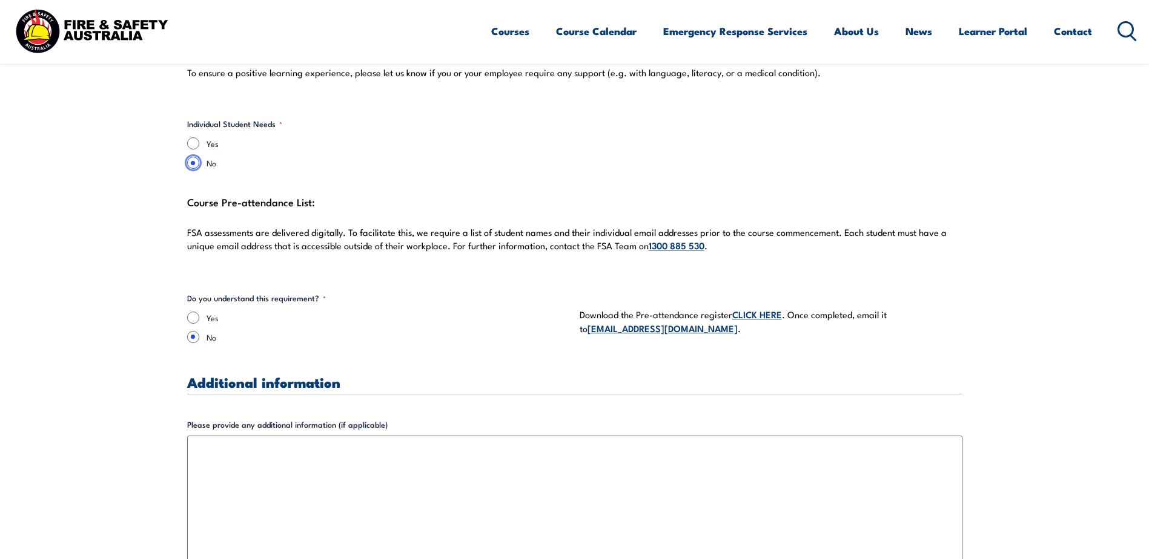
scroll to position [3209, 0]
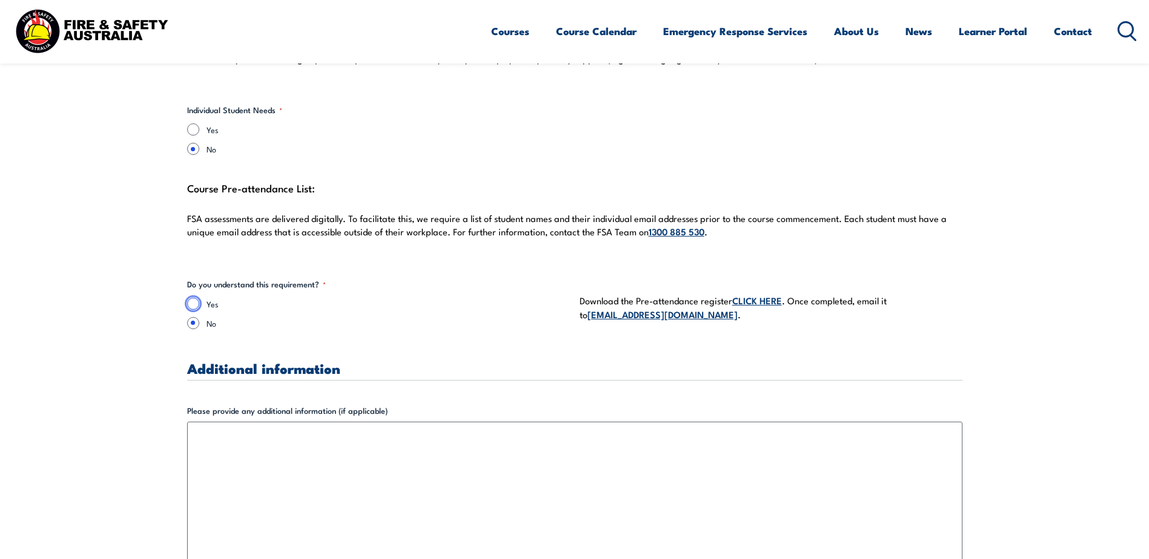
click at [192, 298] on input "Yes" at bounding box center [193, 304] width 12 height 12
radio input "true"
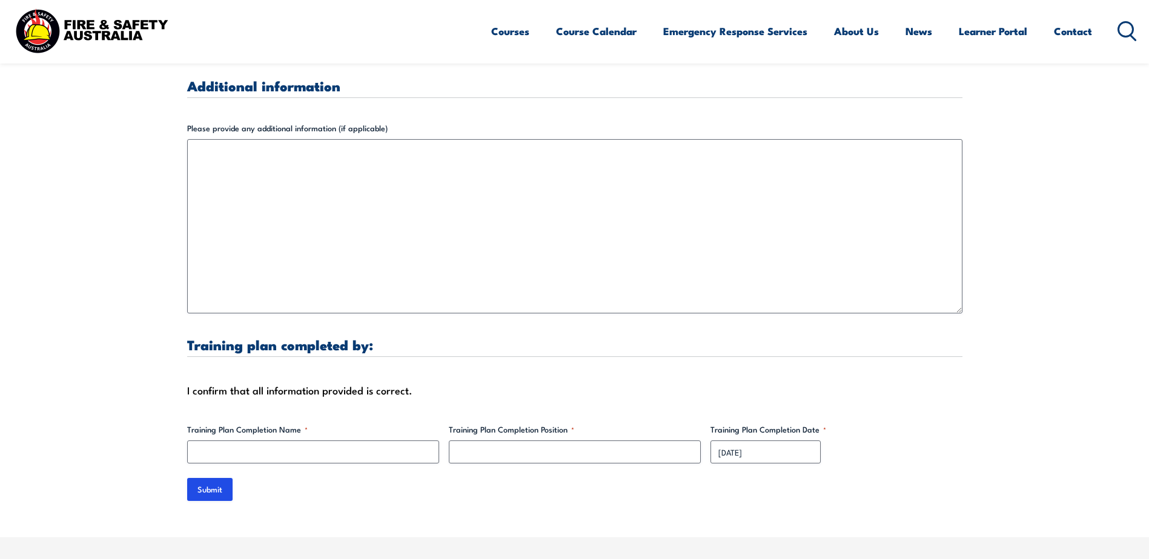
scroll to position [3512, 0]
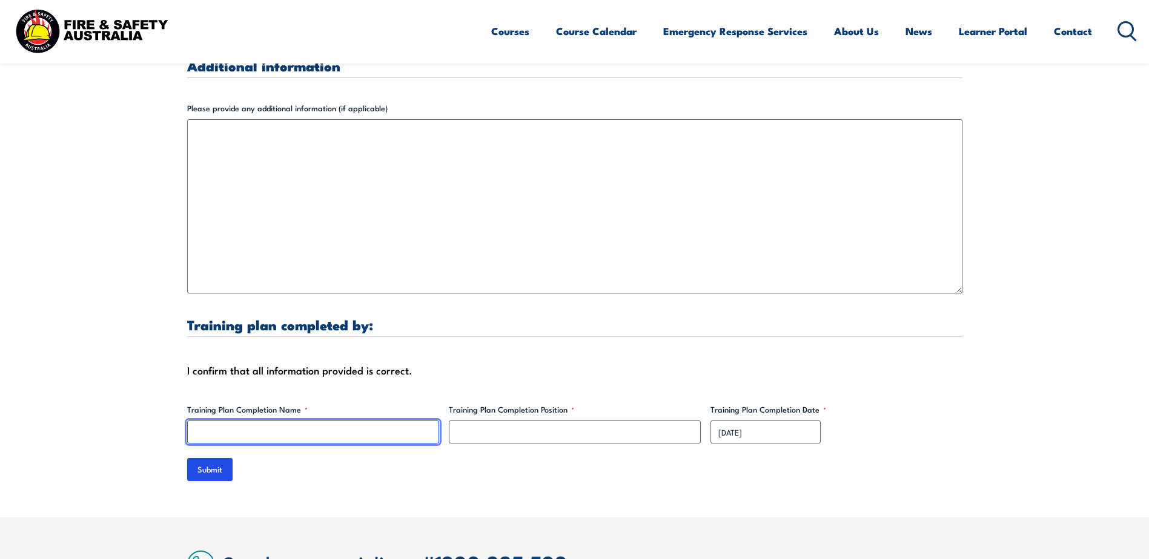
click at [251, 421] on input "Training Plan Completion Name *" at bounding box center [313, 432] width 252 height 23
type input "[PERSON_NAME]"
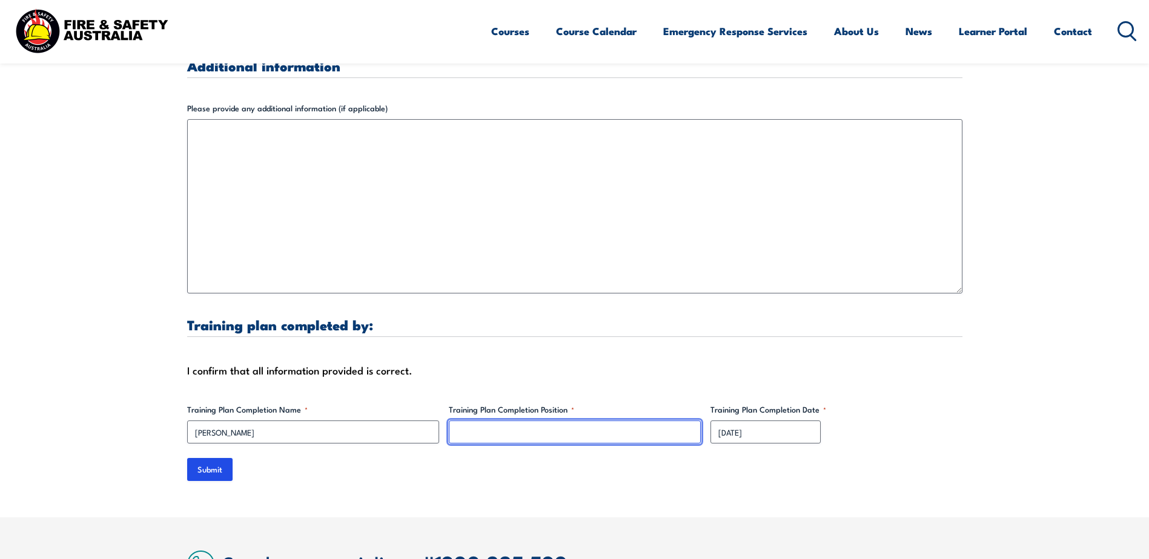
click at [483, 421] on input "Training Plan Completion Position *" at bounding box center [575, 432] width 252 height 23
type input "Training Coordinator"
click at [556, 364] on div "I confirm that all information provided is correct." at bounding box center [574, 370] width 775 height 18
click at [214, 463] on input "Submit" at bounding box center [209, 469] width 45 height 23
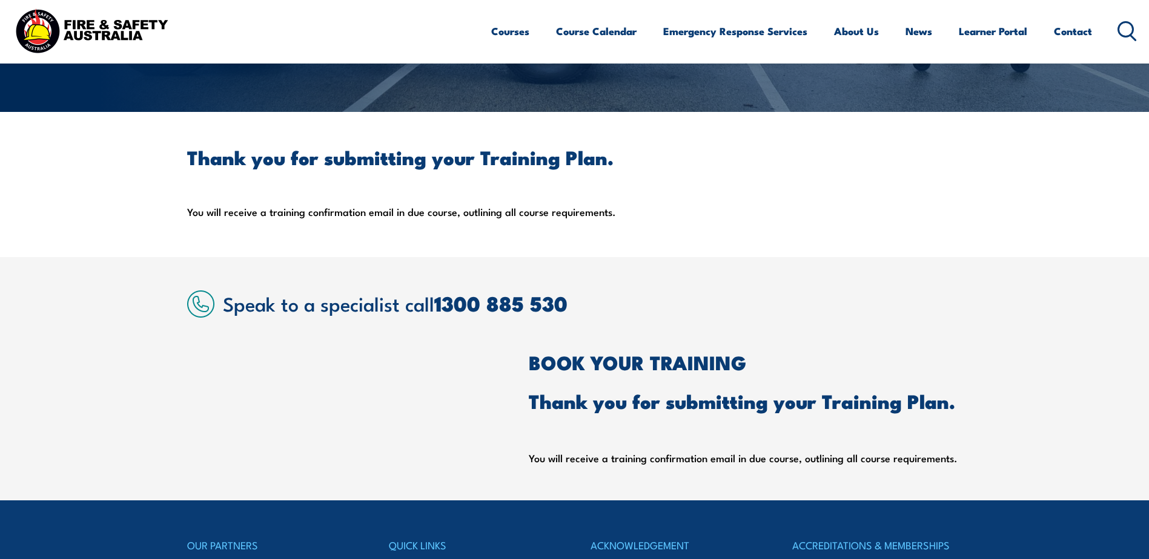
scroll to position [199, 0]
